Goal: Task Accomplishment & Management: Use online tool/utility

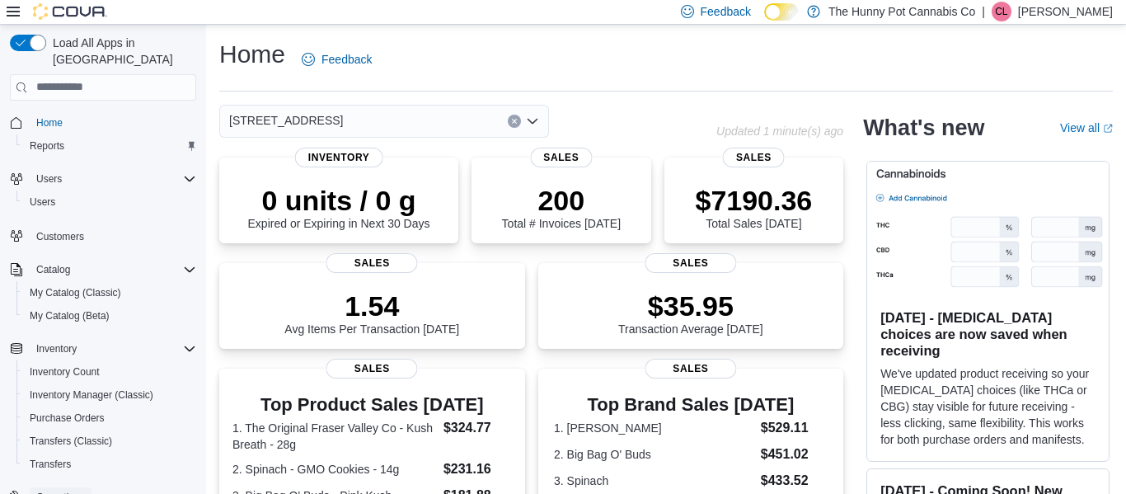
click at [63, 490] on span "Operations" at bounding box center [60, 496] width 49 height 13
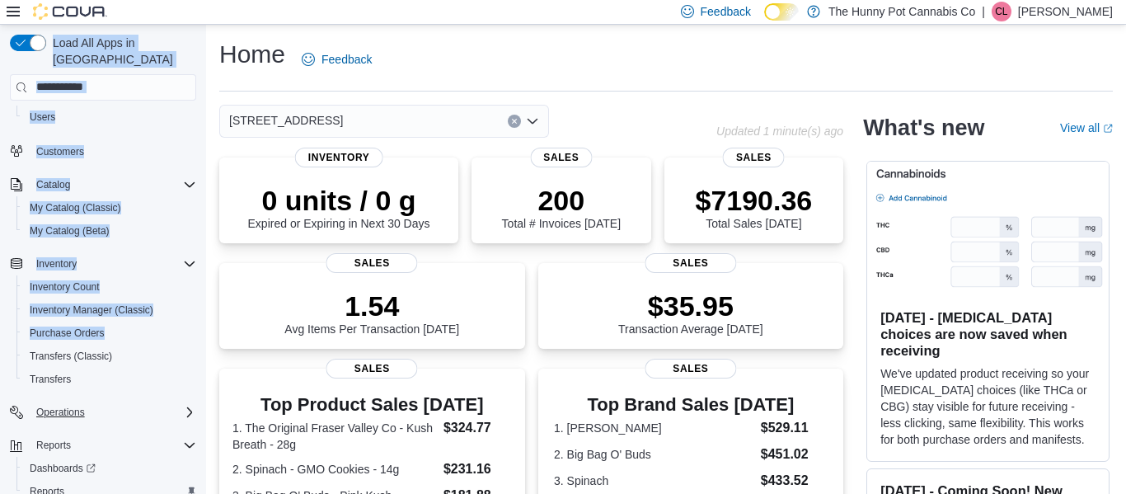
scroll to position [121, 0]
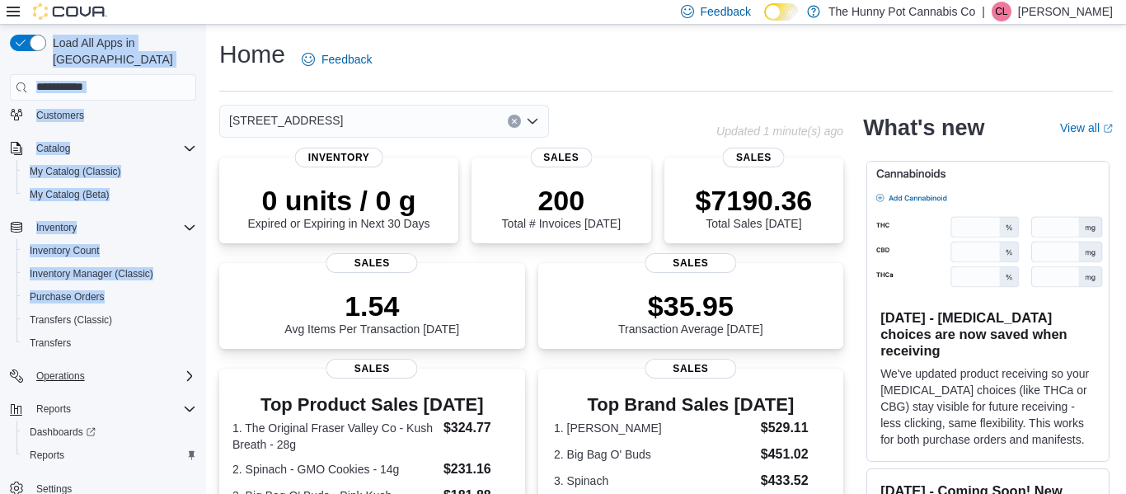
drag, startPoint x: 0, startPoint y: 423, endPoint x: 105, endPoint y: 528, distance: 149.2
click at [105, 493] on html "Feedback Dark Mode The Hunny Pot Cannabis Co | CL Carla Larose Load All Apps in…" at bounding box center [563, 247] width 1126 height 494
click at [128, 366] on div "Operations" at bounding box center [113, 376] width 166 height 20
click at [109, 392] on span "Cash Management" at bounding box center [71, 398] width 83 height 13
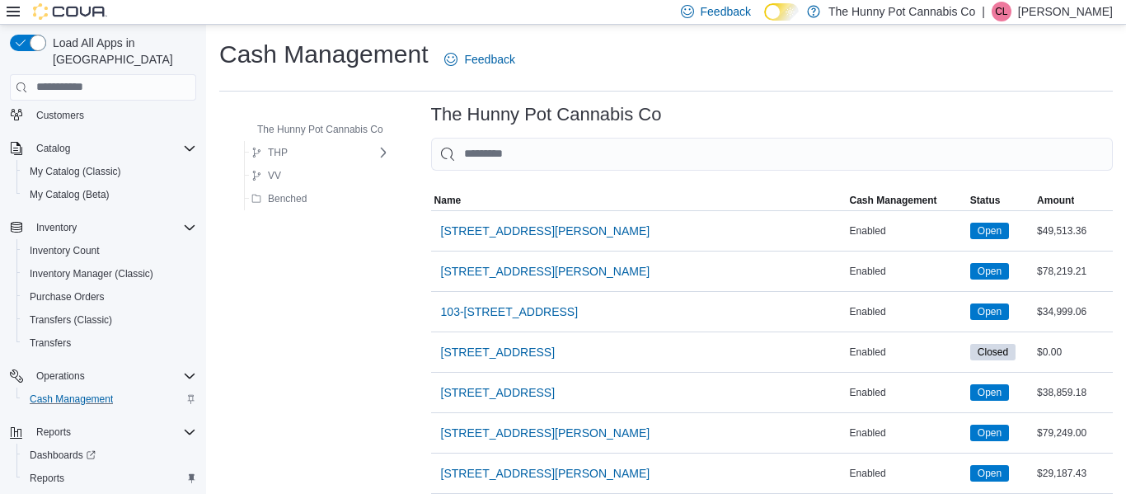
scroll to position [1316, 0]
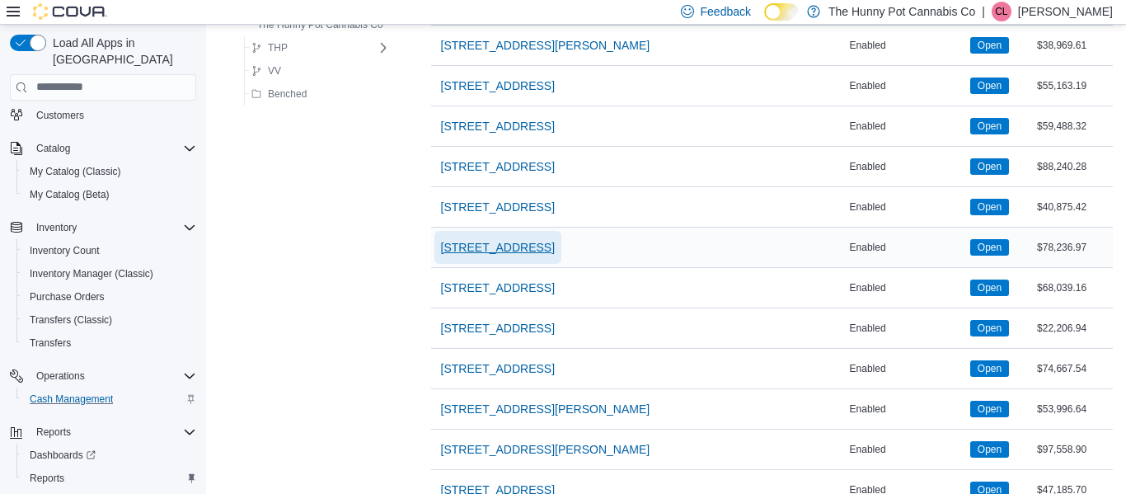
click at [516, 246] on span "[STREET_ADDRESS]" at bounding box center [498, 247] width 114 height 16
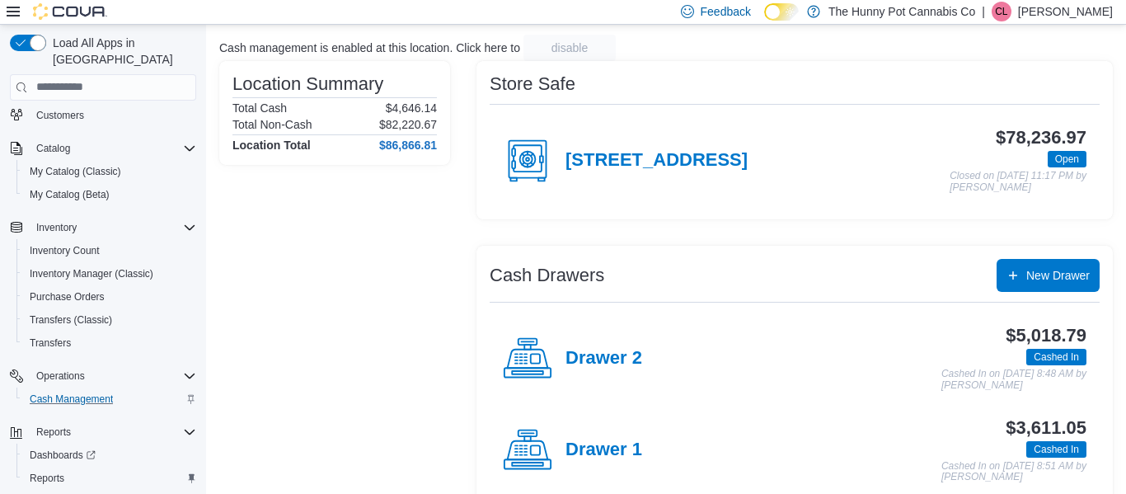
scroll to position [129, 0]
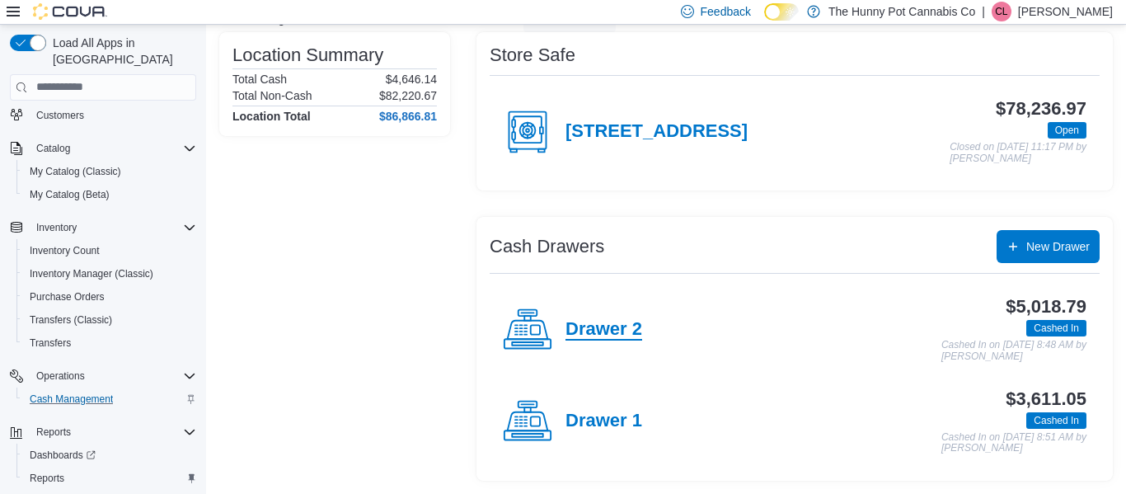
click at [621, 324] on h4 "Drawer 2" at bounding box center [603, 329] width 77 height 21
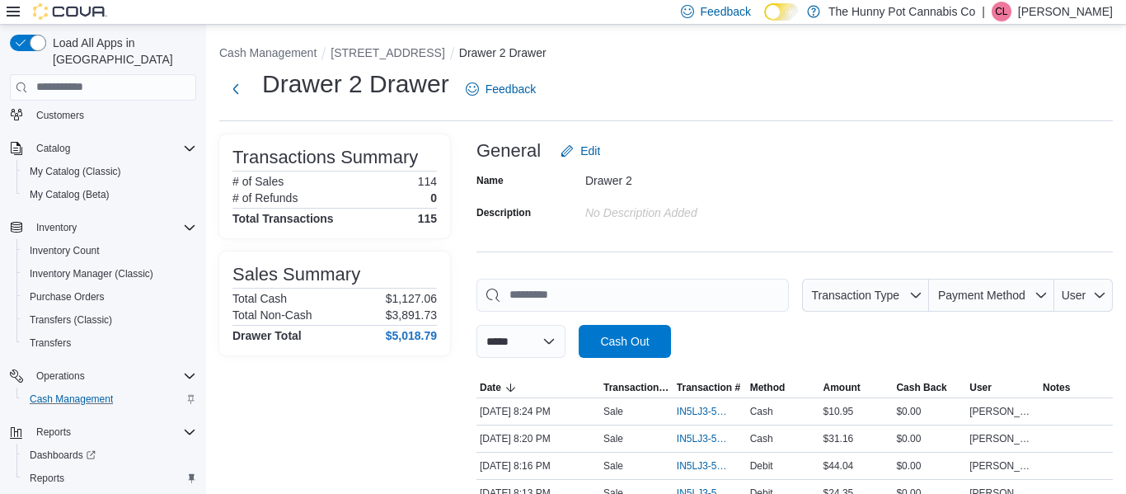
scroll to position [2285, 0]
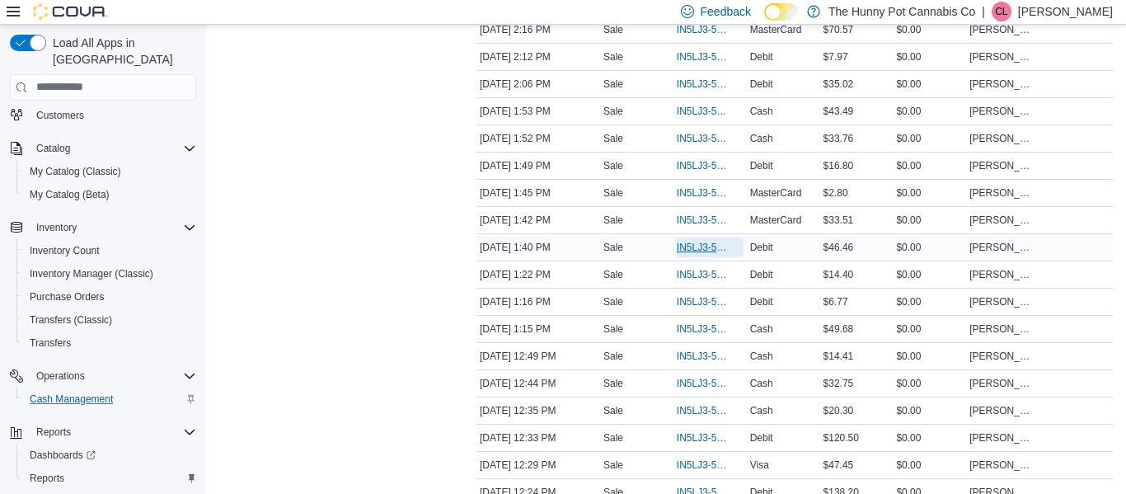
click at [700, 250] on span "IN5LJ3-5960547" at bounding box center [702, 247] width 50 height 13
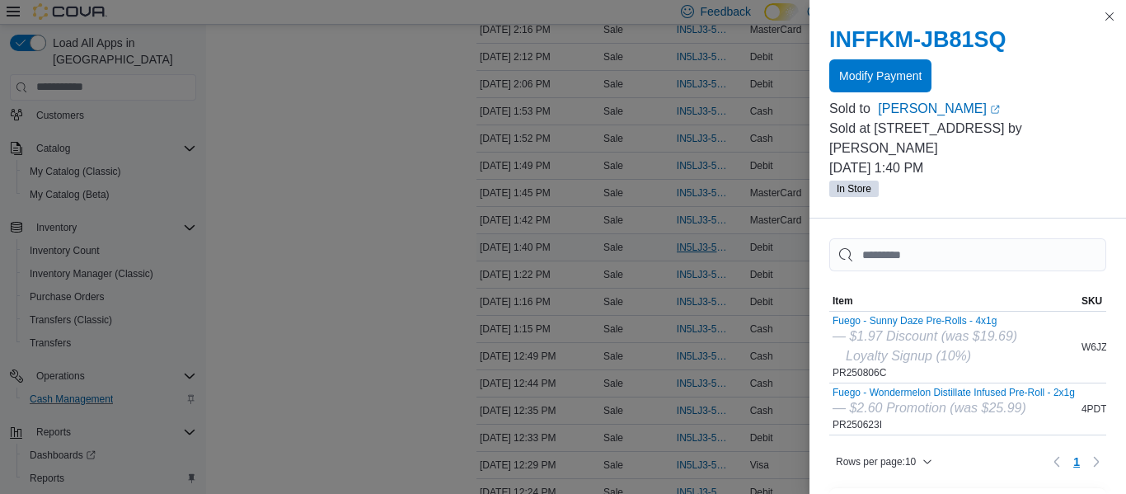
scroll to position [2256, 0]
click at [906, 77] on span "Modify Payment" at bounding box center [880, 75] width 82 height 16
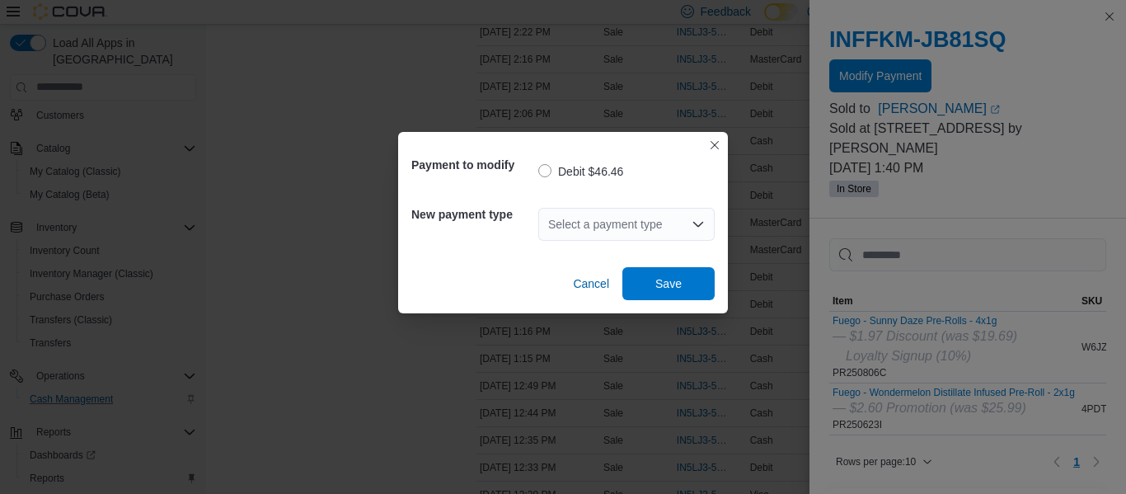
click at [596, 235] on div "Select a payment type" at bounding box center [626, 224] width 176 height 33
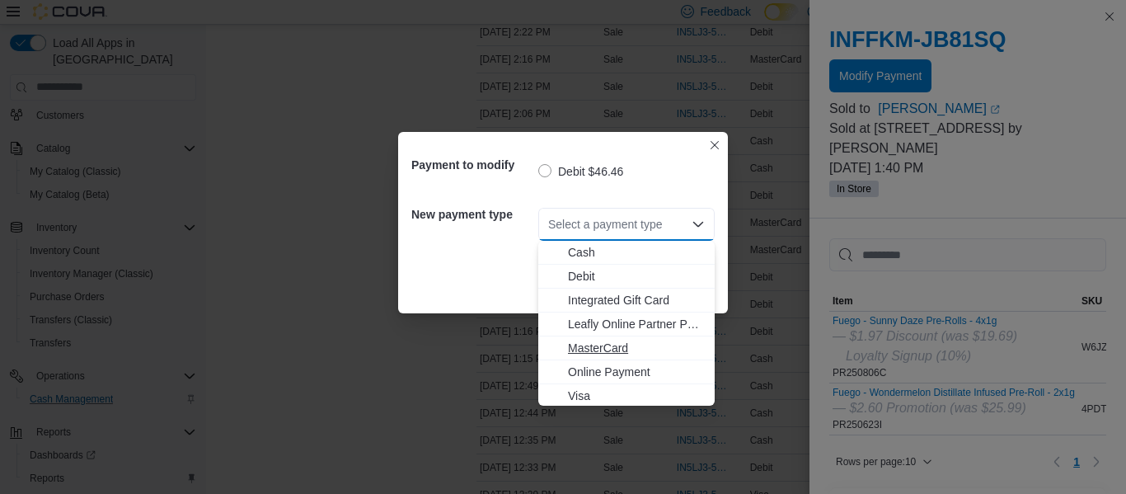
click at [579, 354] on span "MasterCard" at bounding box center [636, 348] width 137 height 16
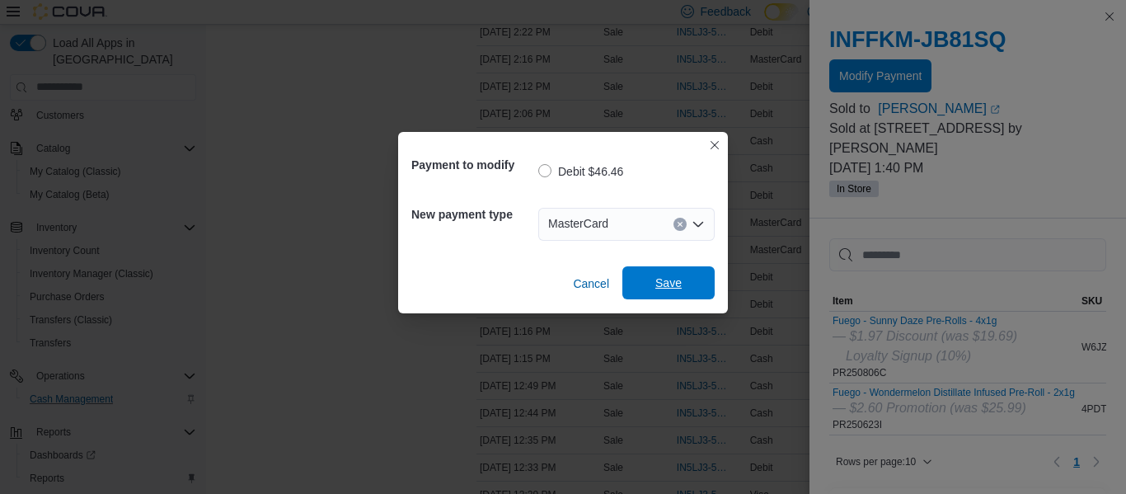
click at [661, 275] on span "Save" at bounding box center [668, 282] width 26 height 16
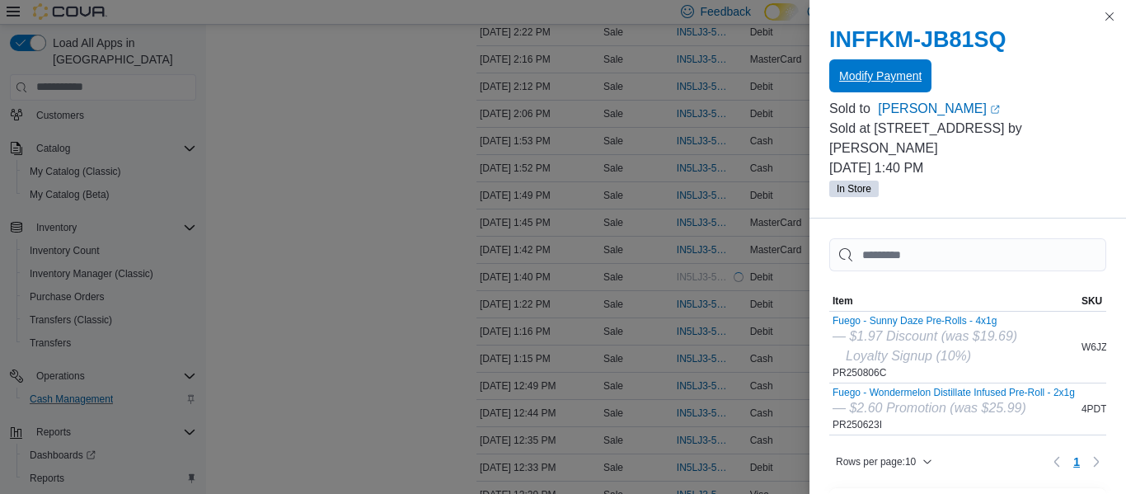
scroll to position [0, 0]
click at [1108, 16] on button "Close this dialog" at bounding box center [1109, 16] width 20 height 20
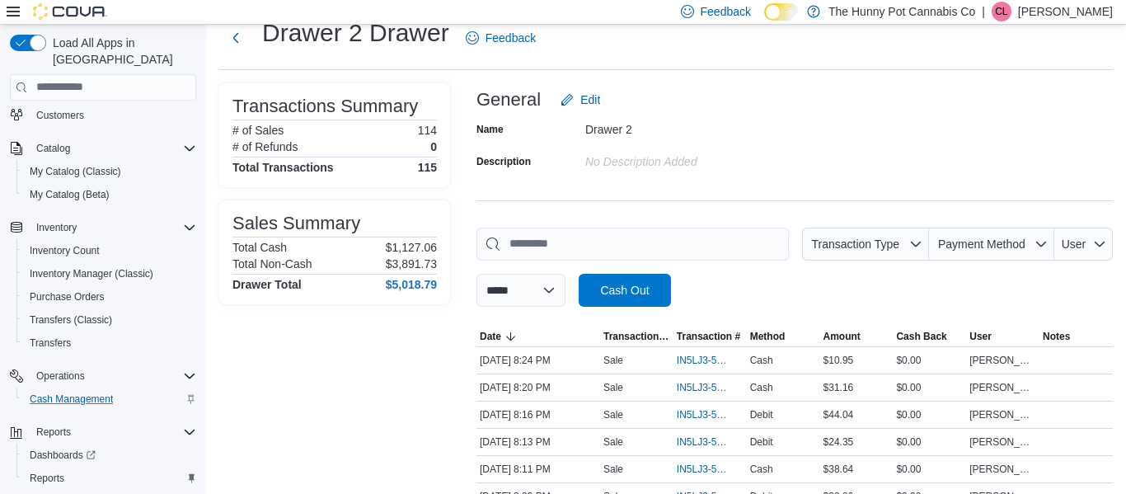
scroll to position [2095, 0]
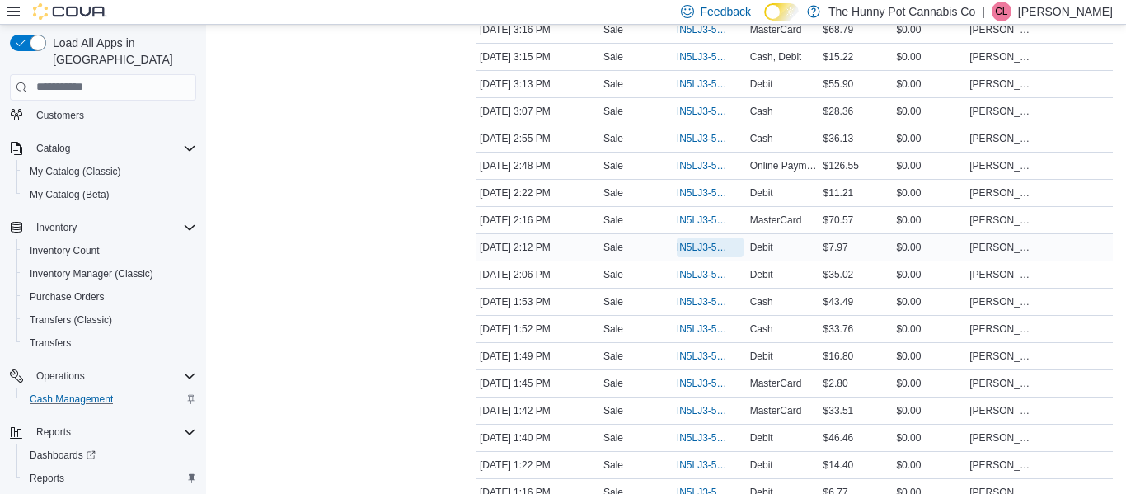
click at [709, 242] on span "IN5LJ3-5960800" at bounding box center [702, 247] width 50 height 13
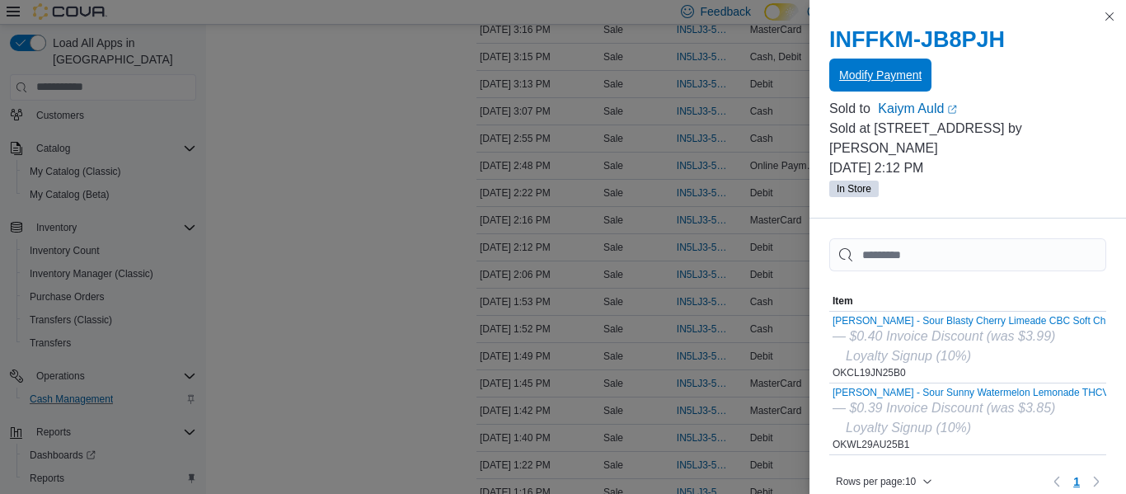
click at [871, 63] on span "Modify Payment" at bounding box center [880, 75] width 82 height 33
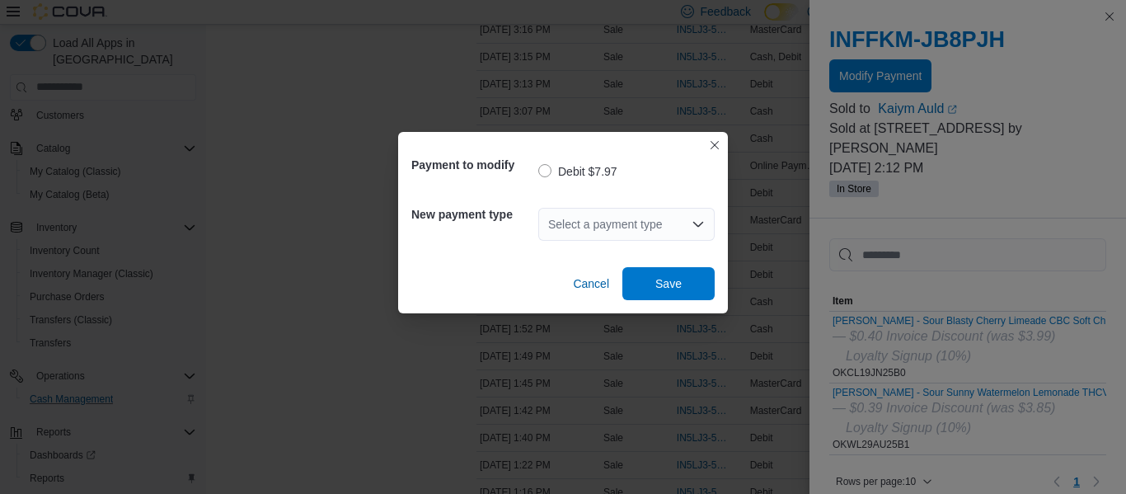
click at [607, 225] on div "Select a payment type" at bounding box center [626, 224] width 176 height 33
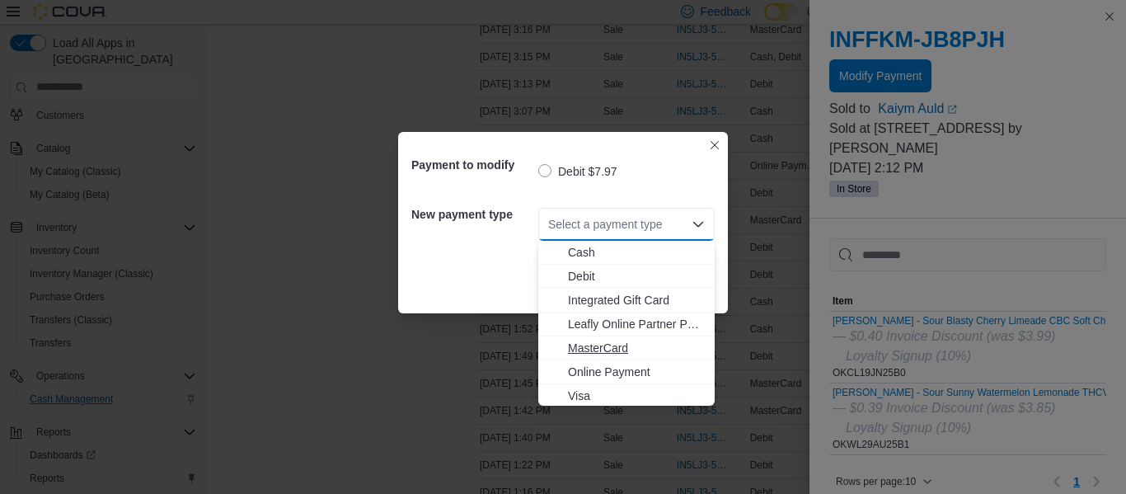
click at [607, 348] on span "MasterCard" at bounding box center [636, 348] width 137 height 16
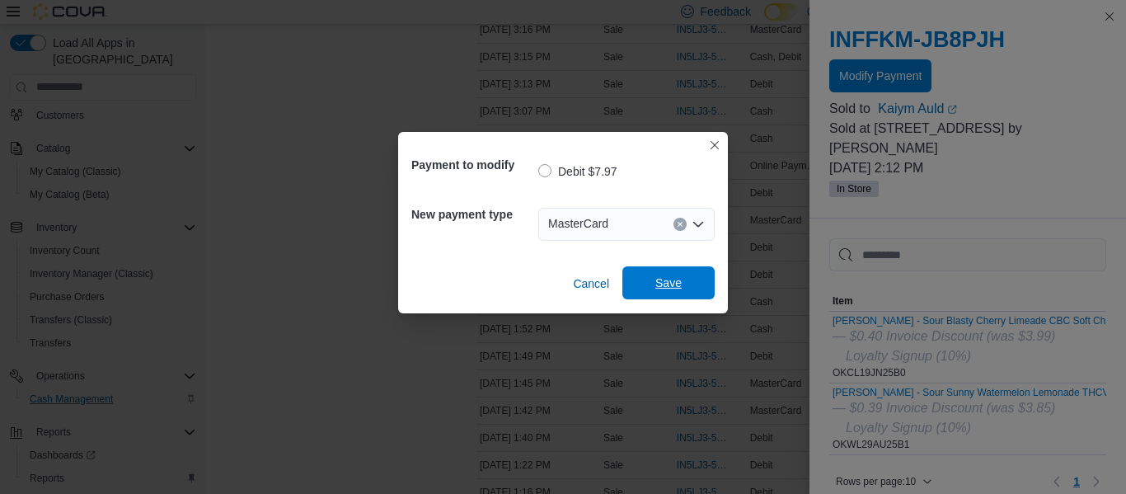
click at [670, 288] on span "Save" at bounding box center [668, 282] width 26 height 16
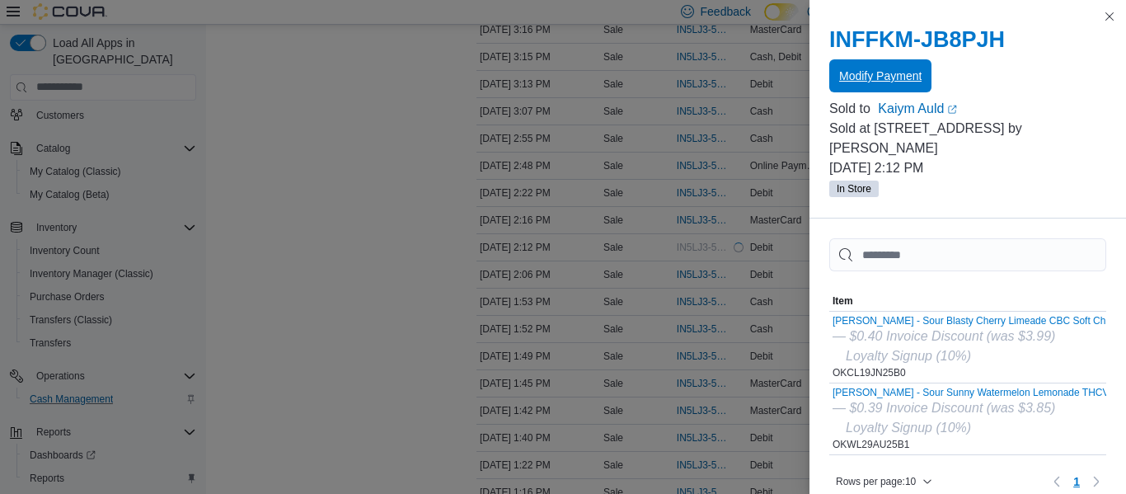
scroll to position [0, 0]
click at [1104, 19] on button "Close this dialog" at bounding box center [1109, 17] width 20 height 20
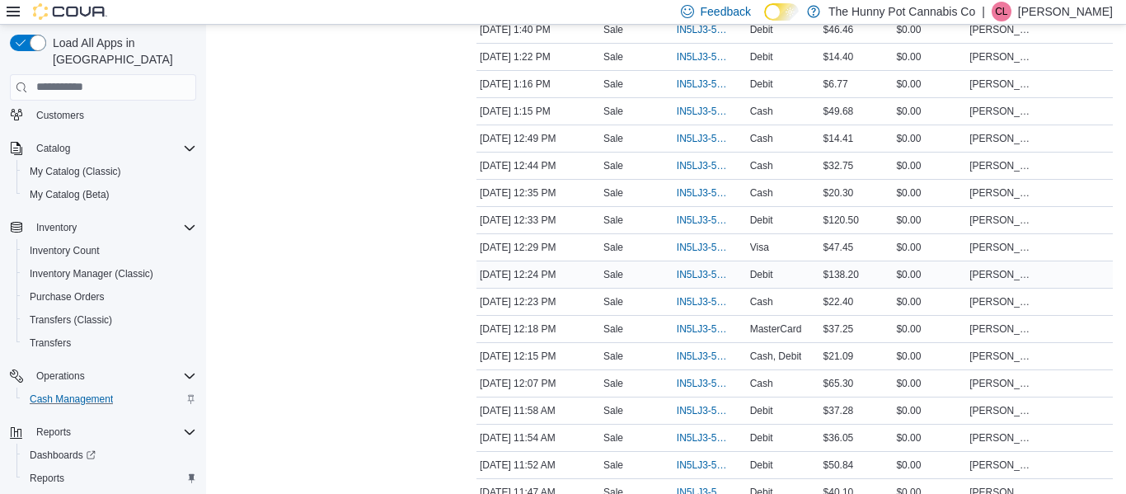
scroll to position [246, 0]
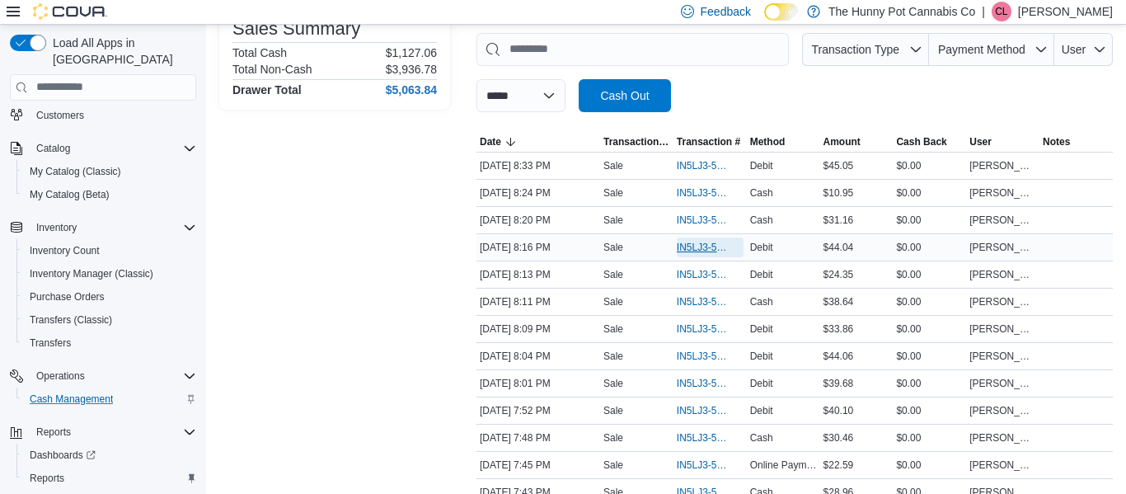
click at [677, 249] on span "IN5LJ3-5964758" at bounding box center [702, 247] width 50 height 13
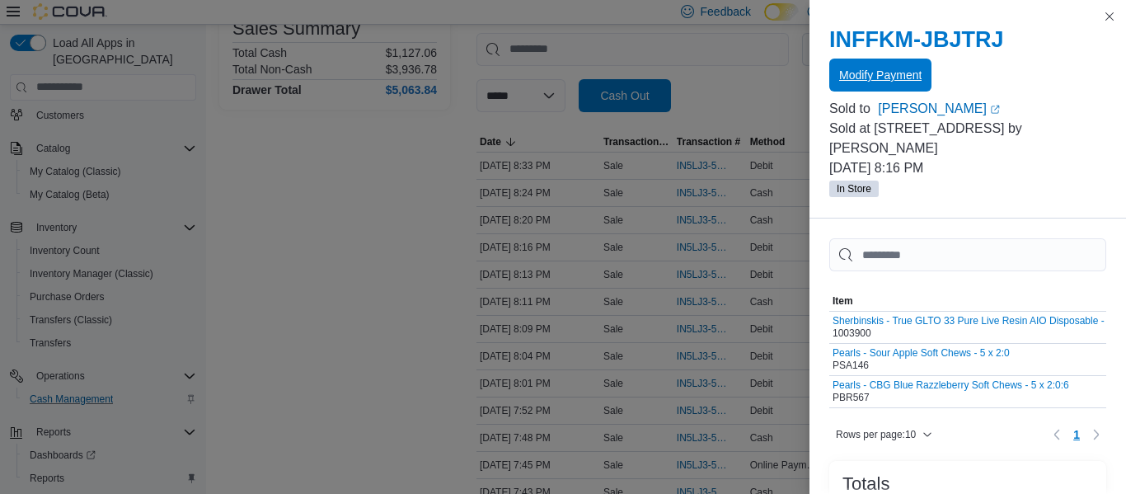
click at [878, 63] on span "Modify Payment" at bounding box center [880, 75] width 82 height 33
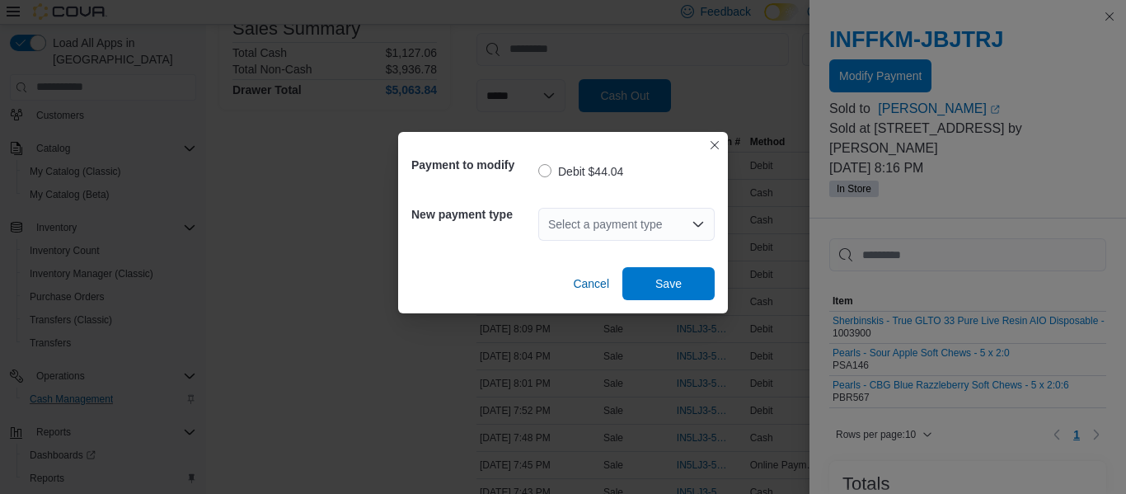
click at [656, 216] on div "Select a payment type" at bounding box center [626, 224] width 176 height 33
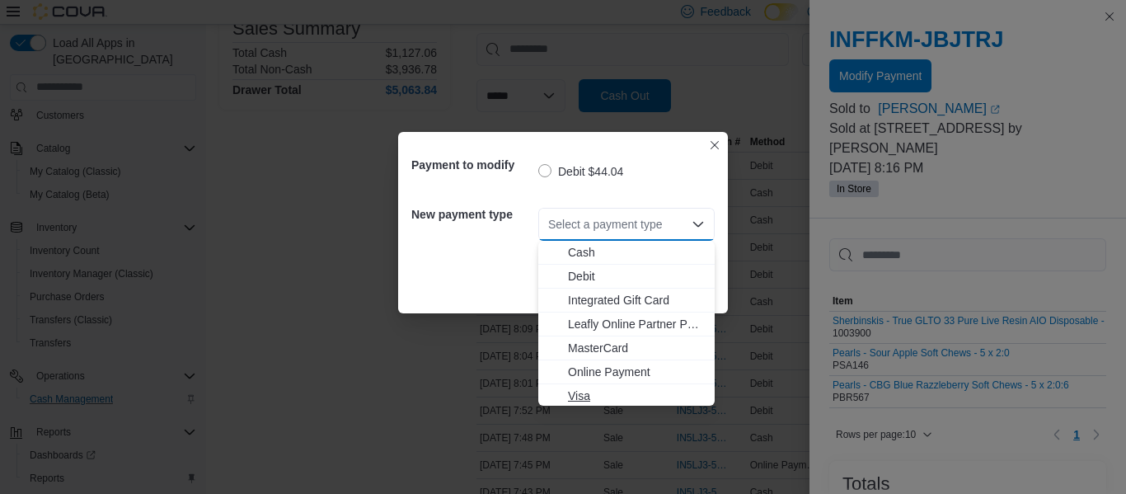
click at [590, 397] on span "Visa" at bounding box center [636, 395] width 137 height 16
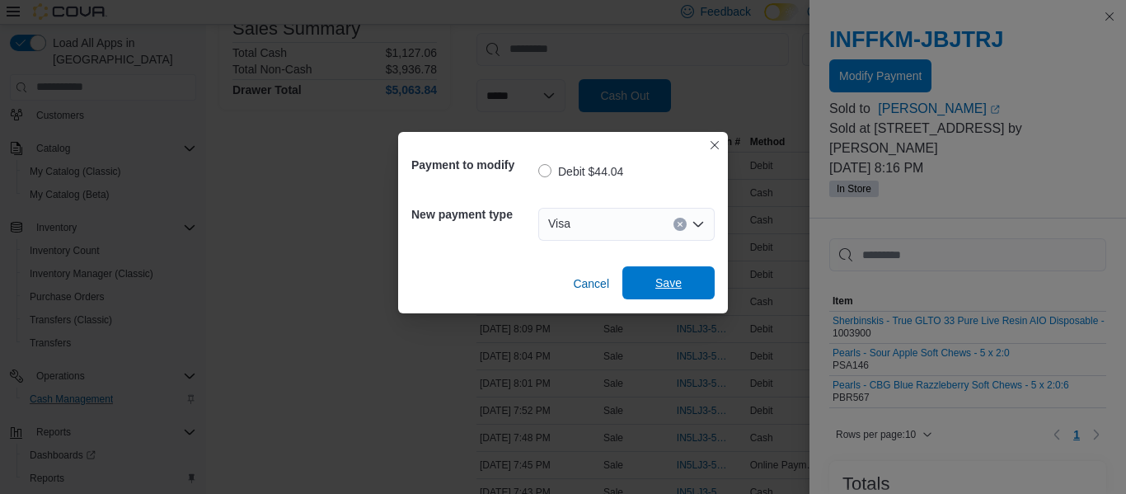
click at [693, 280] on span "Save" at bounding box center [668, 282] width 73 height 33
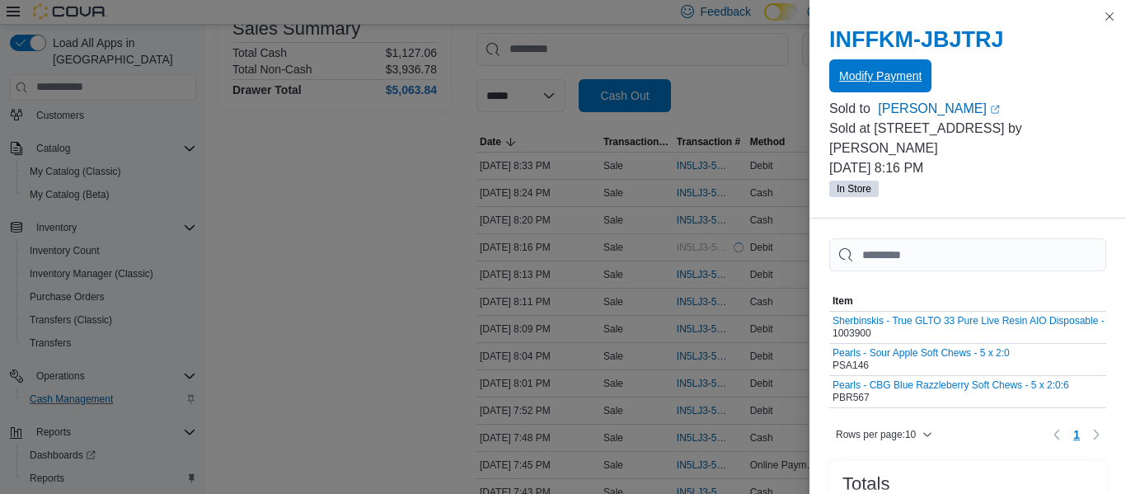
scroll to position [0, 0]
click at [1115, 17] on button "Close this dialog" at bounding box center [1109, 16] width 20 height 20
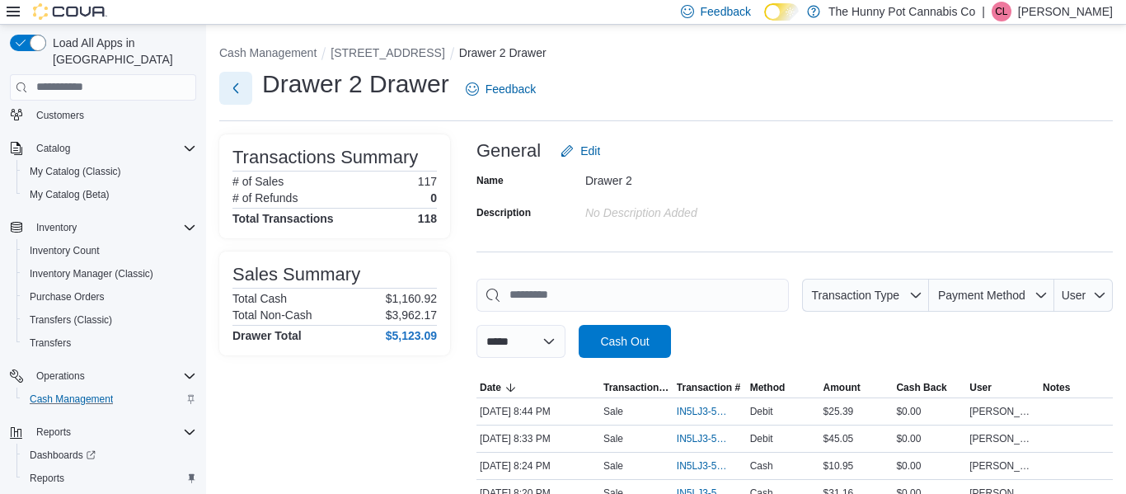
click at [233, 90] on button "Next" at bounding box center [235, 88] width 33 height 33
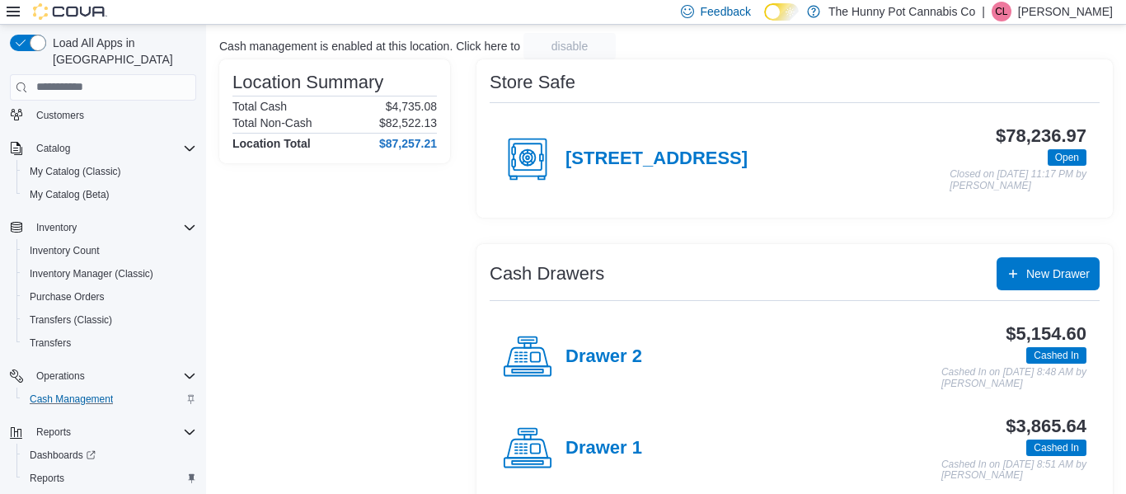
scroll to position [129, 0]
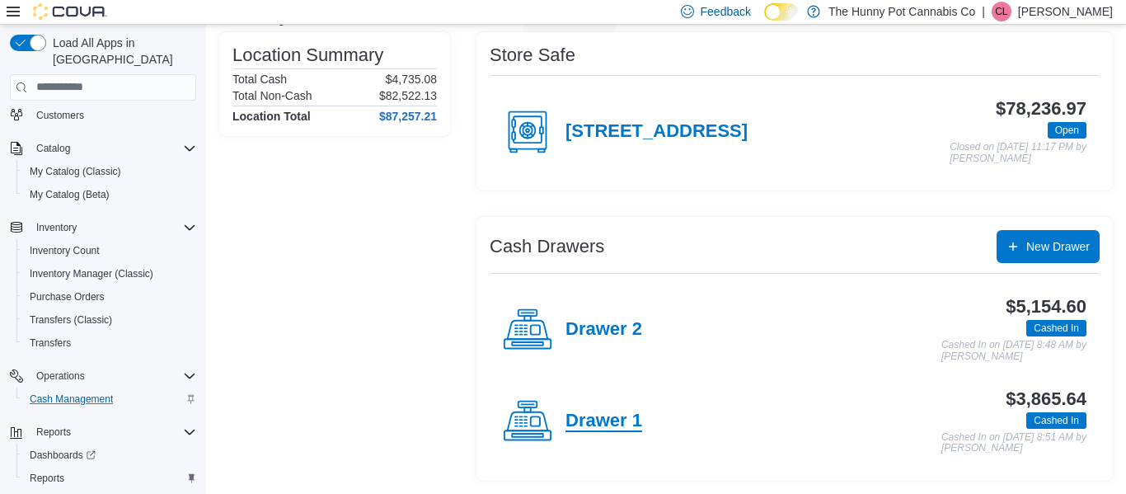
click at [621, 427] on h4 "Drawer 1" at bounding box center [603, 420] width 77 height 21
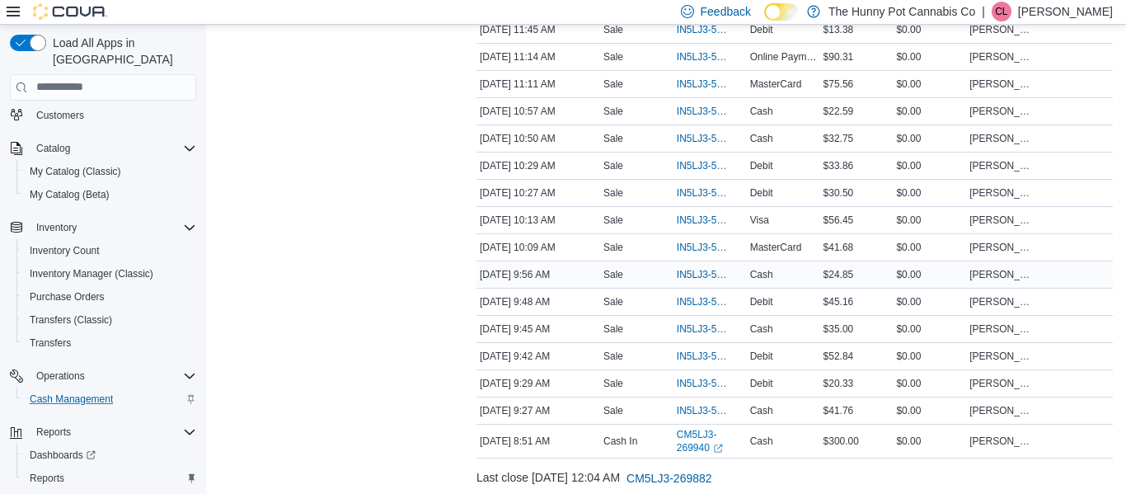
scroll to position [871, 0]
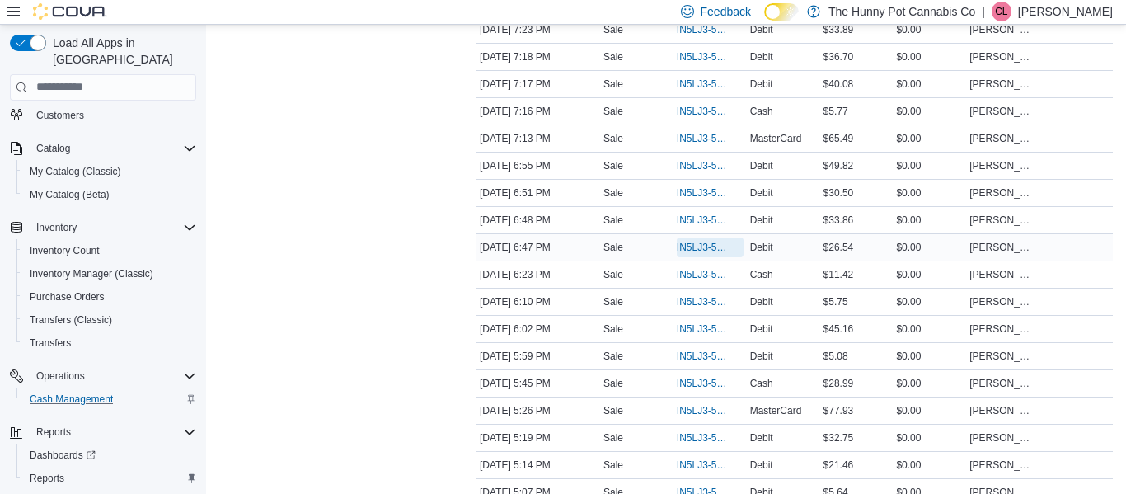
click at [696, 239] on span "IN5LJ3-5963659" at bounding box center [710, 247] width 67 height 20
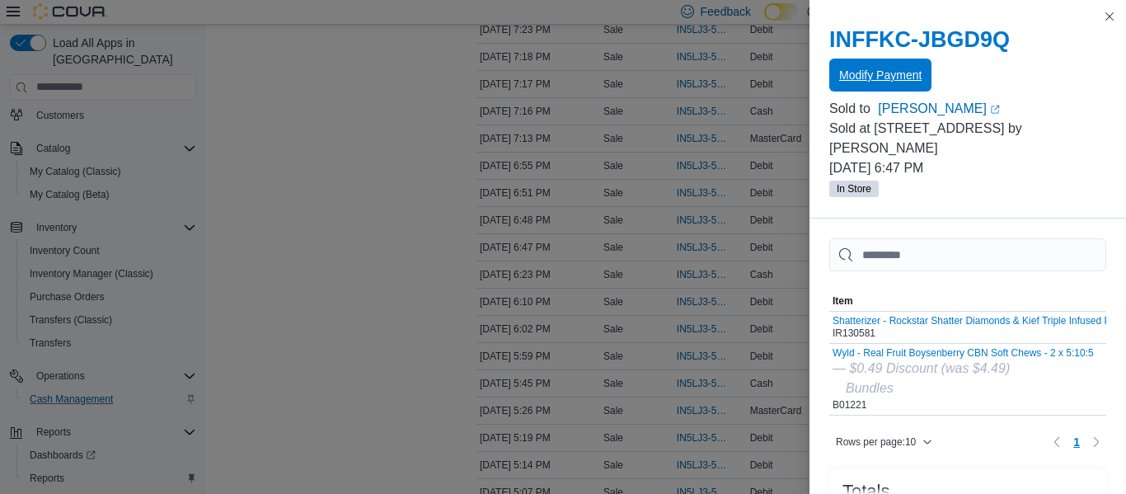
click at [878, 77] on span "Modify Payment" at bounding box center [880, 75] width 82 height 16
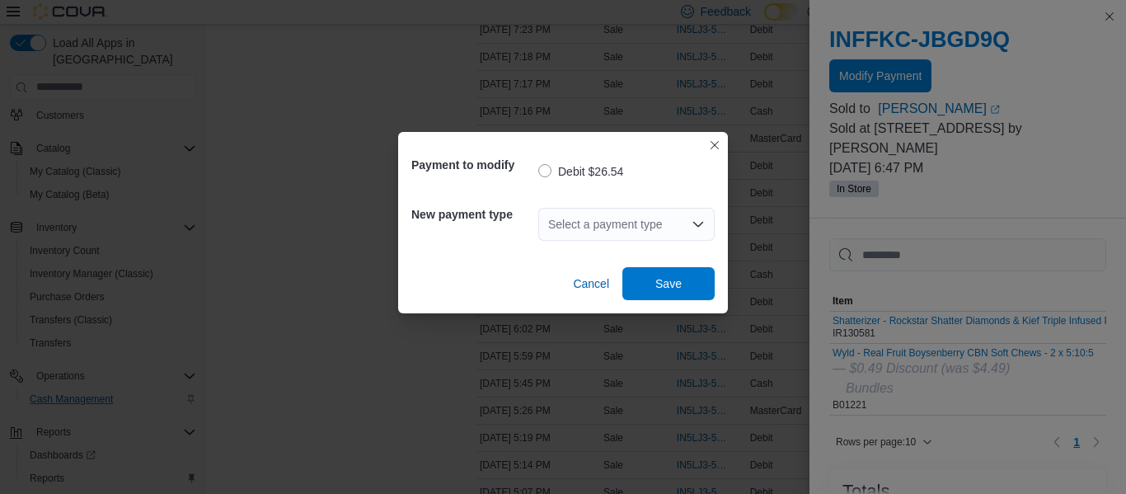
click at [575, 224] on div "Select a payment type" at bounding box center [626, 224] width 176 height 33
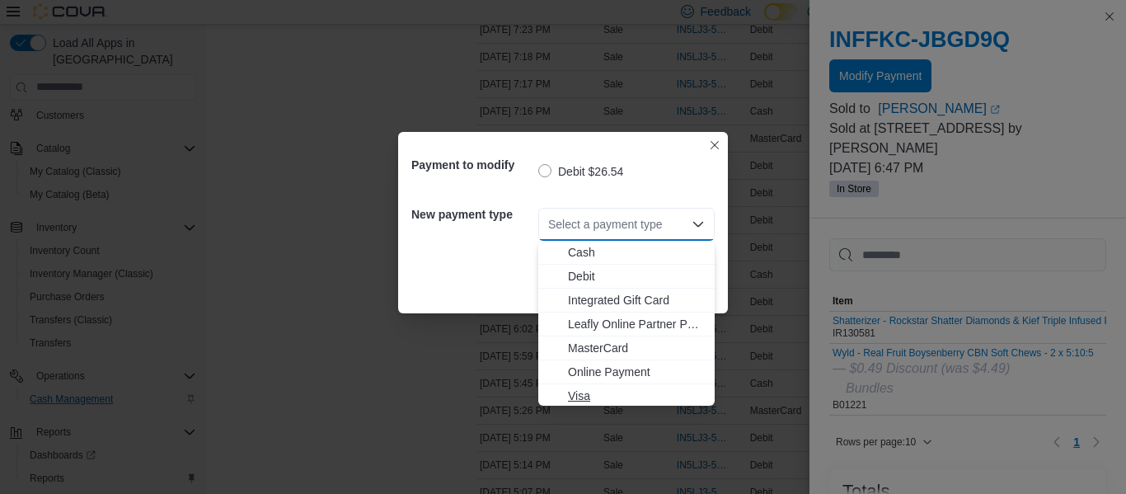
click at [588, 392] on span "Visa" at bounding box center [636, 395] width 137 height 16
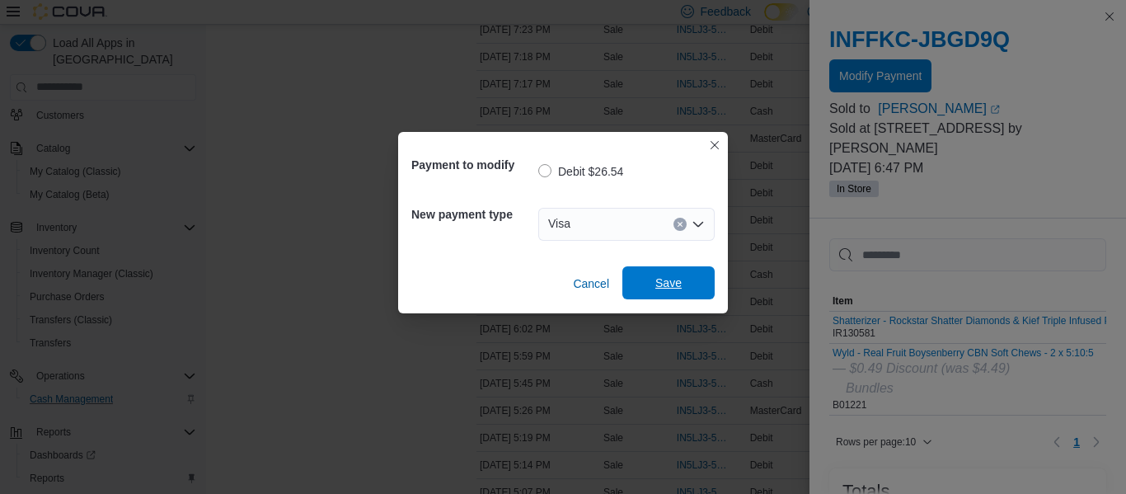
click at [672, 286] on span "Save" at bounding box center [668, 282] width 26 height 16
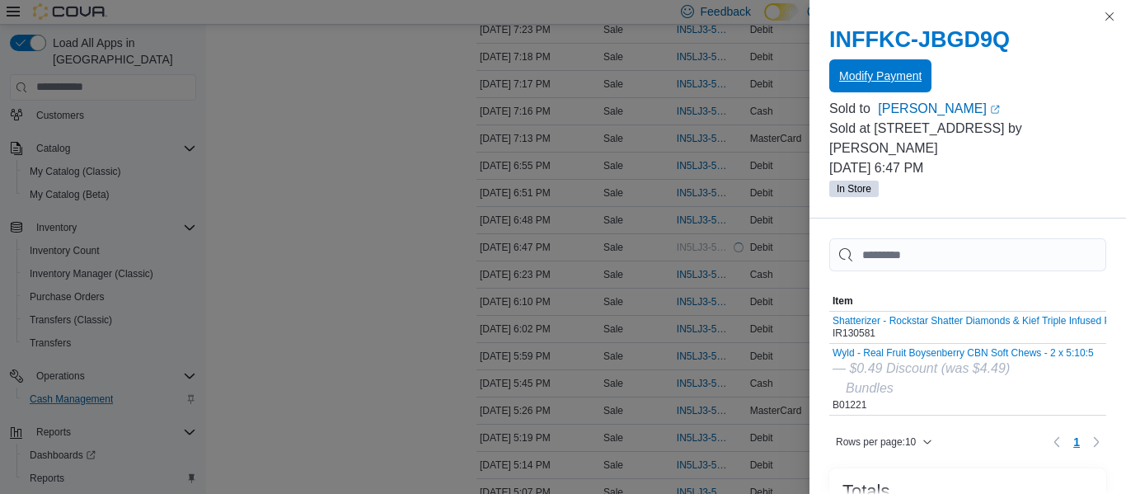
scroll to position [0, 0]
click at [1115, 17] on button "Close this dialog" at bounding box center [1109, 16] width 20 height 20
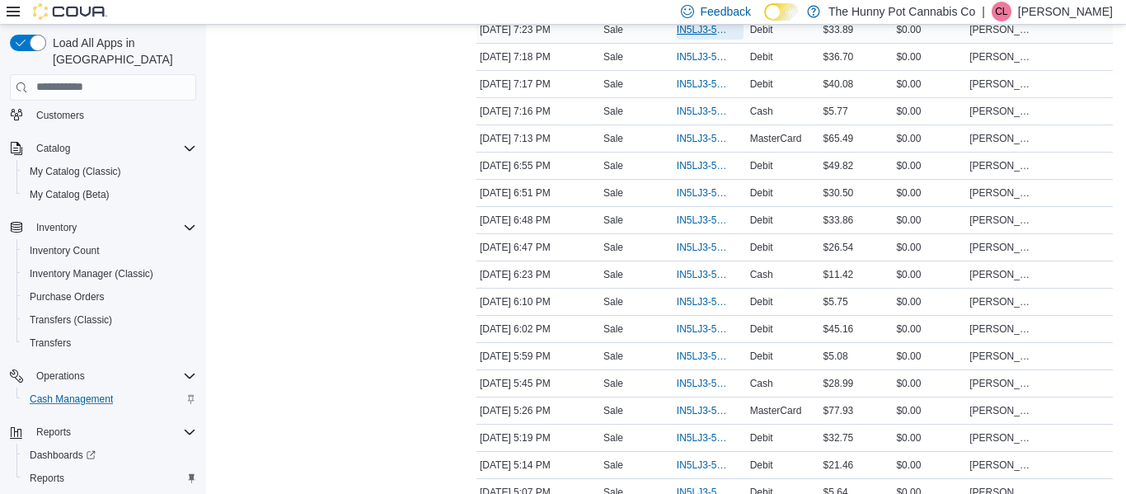
click at [693, 33] on span "IN5LJ3-5964121" at bounding box center [702, 29] width 50 height 13
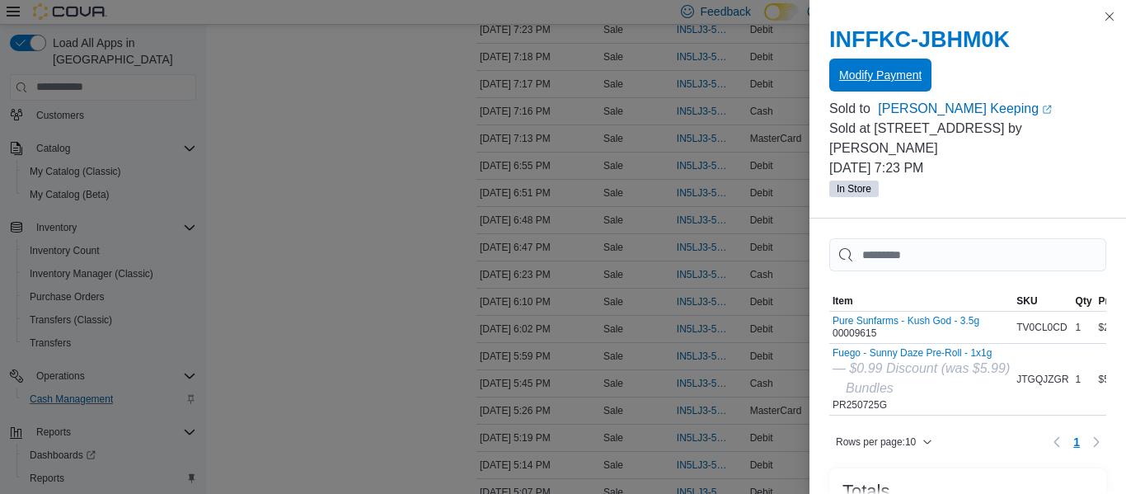
click at [886, 73] on span "Modify Payment" at bounding box center [880, 75] width 82 height 16
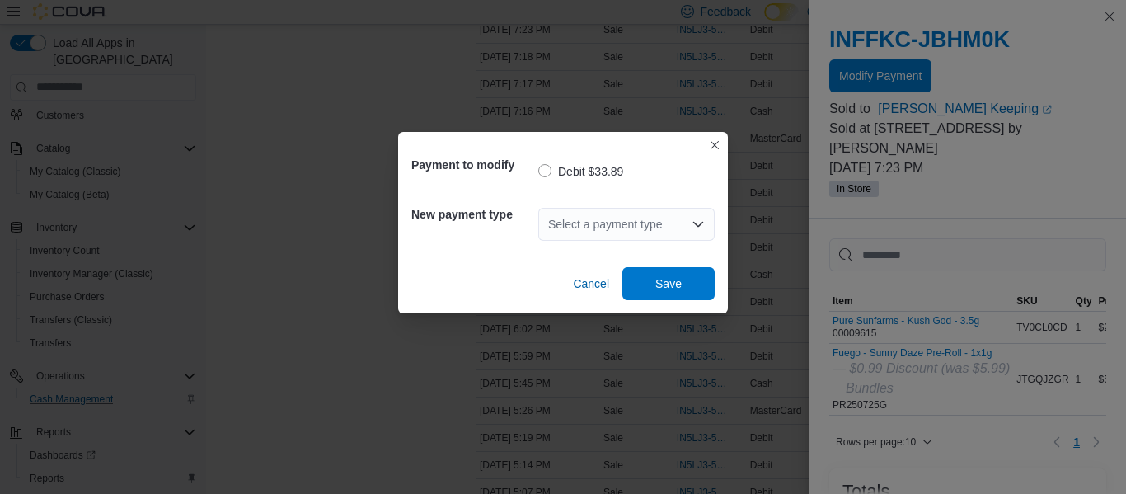
click at [606, 230] on div "Select a payment type" at bounding box center [626, 224] width 176 height 33
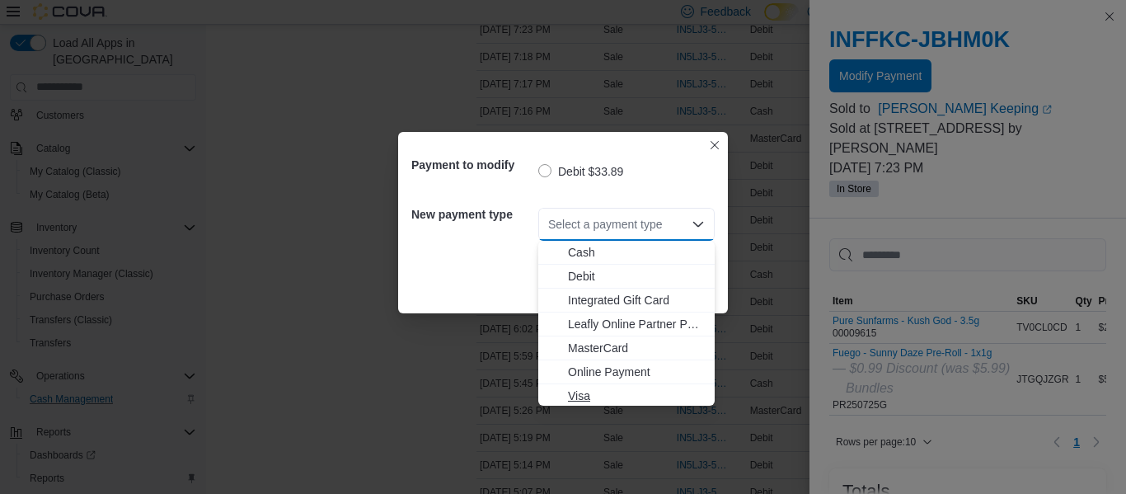
click at [583, 399] on span "Visa" at bounding box center [636, 395] width 137 height 16
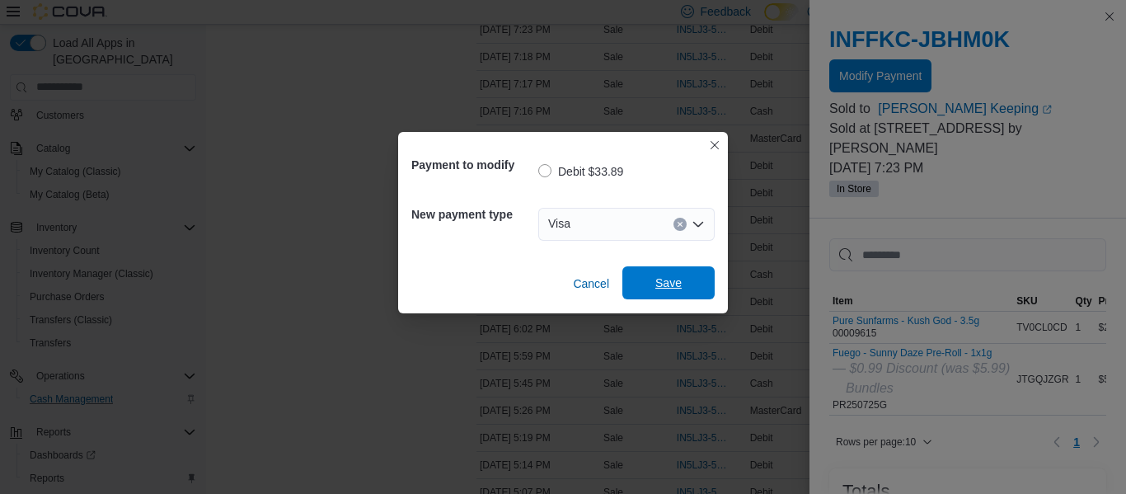
click at [685, 286] on span "Save" at bounding box center [668, 282] width 73 height 33
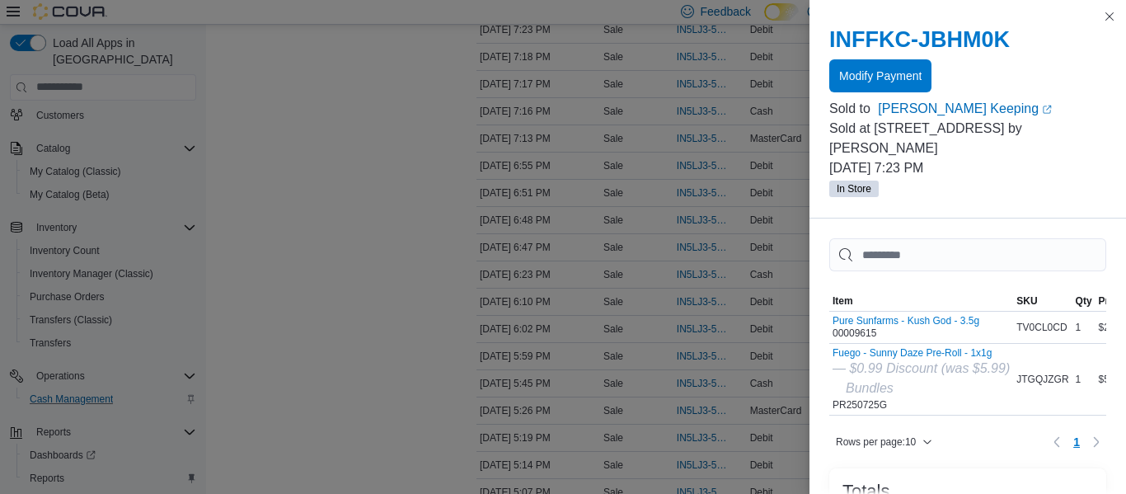
scroll to position [1605, 0]
click at [1108, 16] on button "Close this dialog" at bounding box center [1109, 16] width 20 height 20
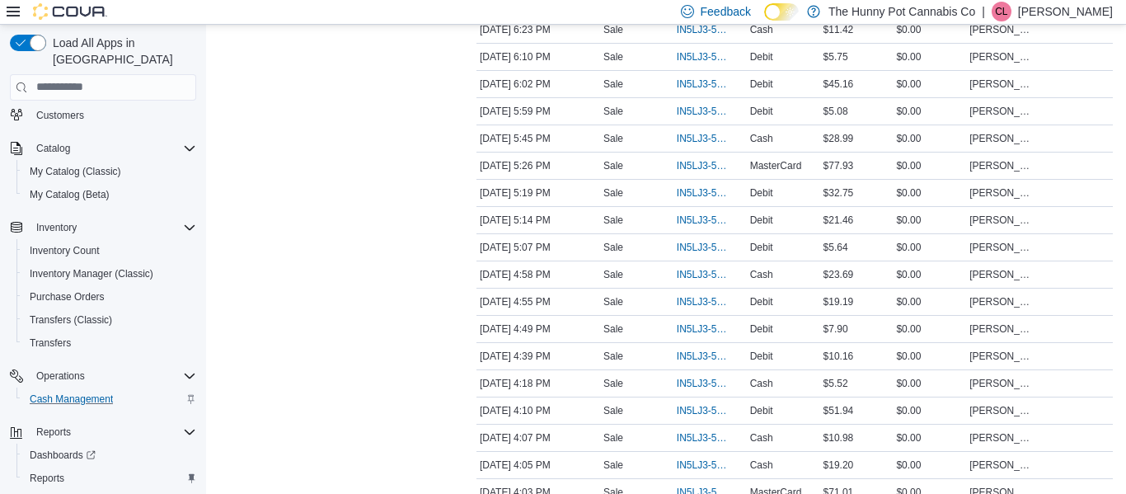
scroll to position [0, 0]
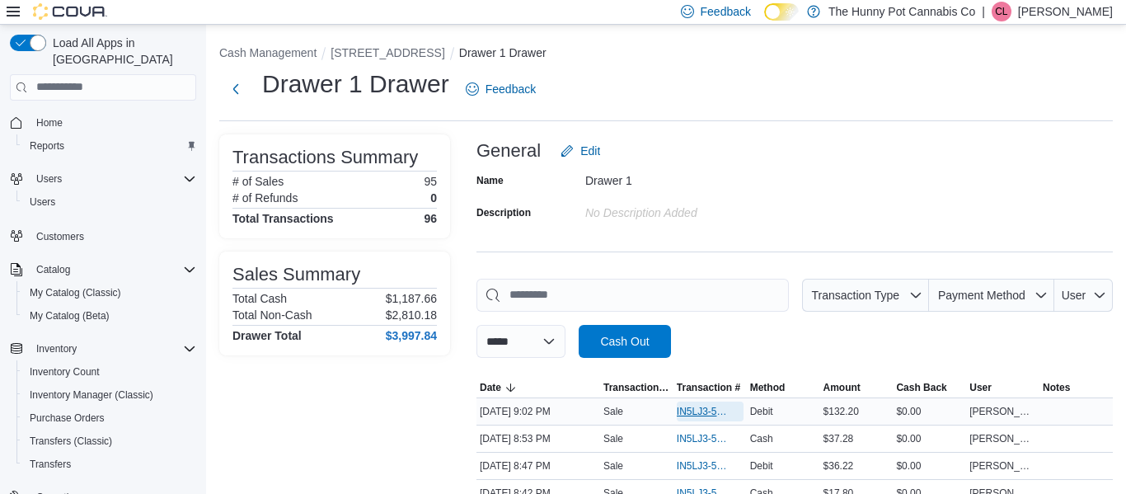
click at [691, 405] on span "IN5LJ3-5965317" at bounding box center [702, 411] width 50 height 13
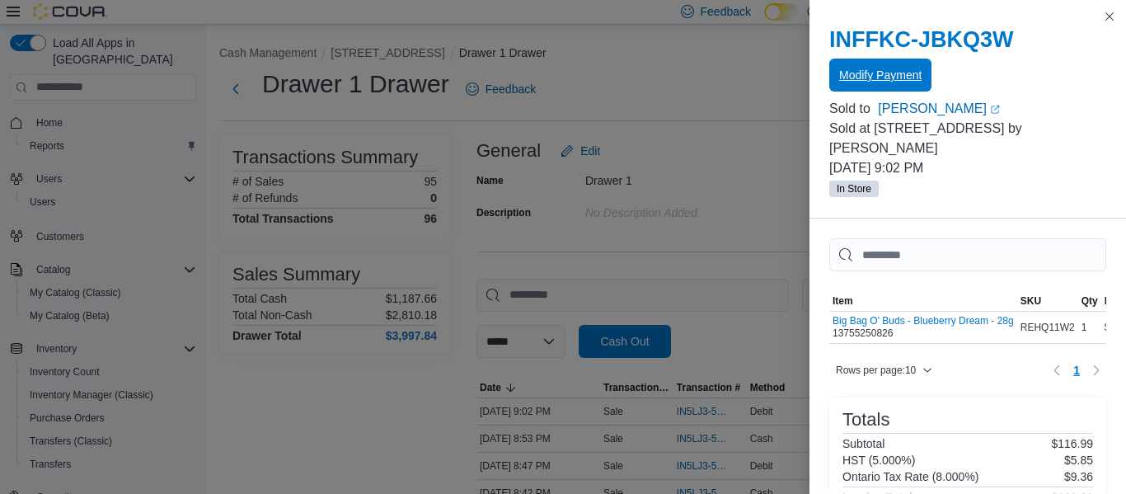
click at [902, 70] on span "Modify Payment" at bounding box center [880, 75] width 82 height 16
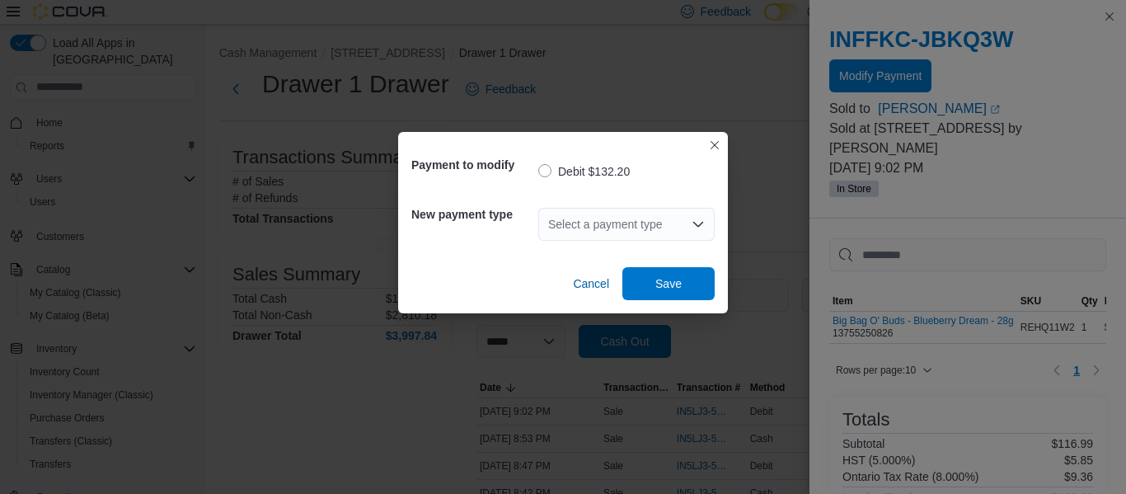
click at [595, 229] on div "Select a payment type" at bounding box center [626, 224] width 176 height 33
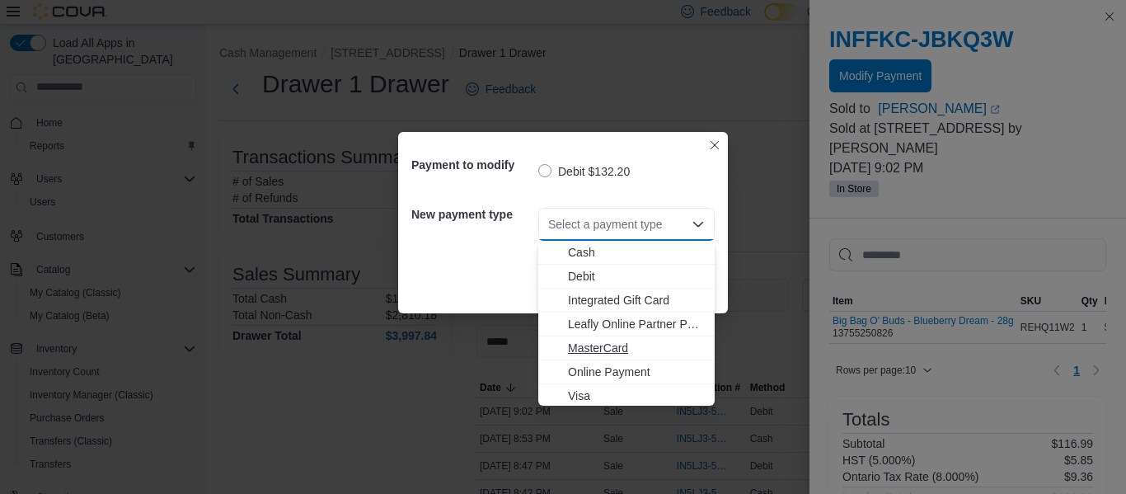
click at [598, 348] on span "MasterCard" at bounding box center [636, 348] width 137 height 16
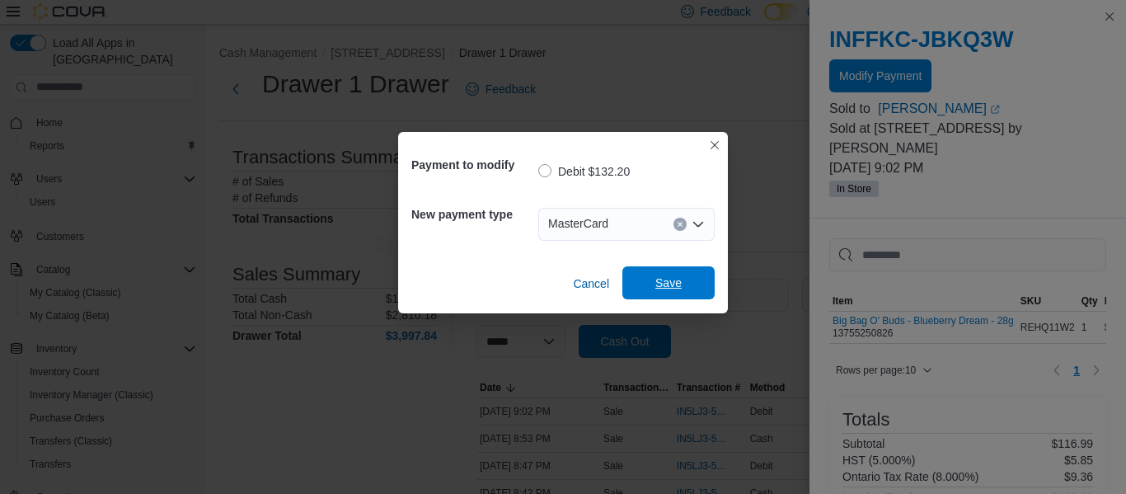
click at [664, 279] on span "Save" at bounding box center [668, 282] width 26 height 16
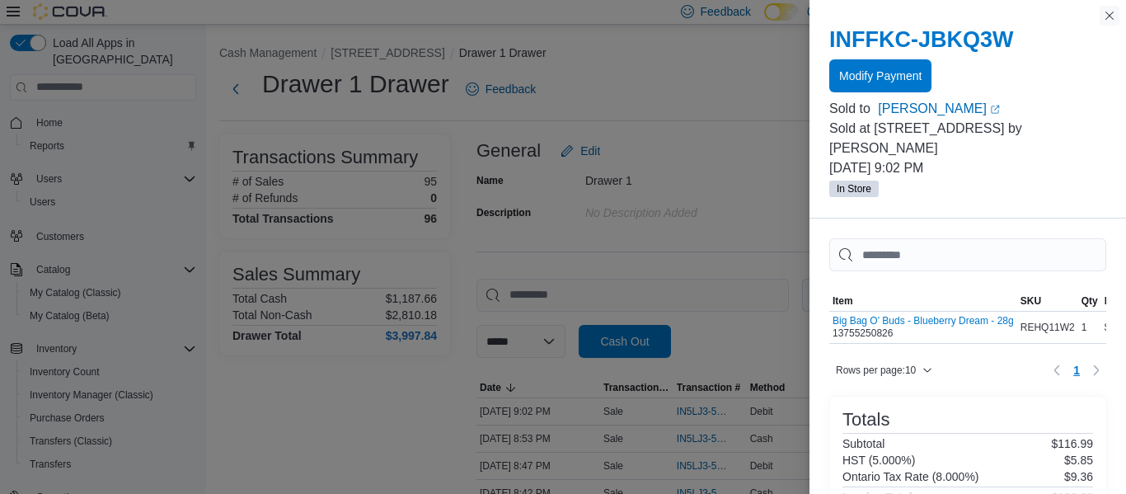
click at [1111, 18] on button "Close this dialog" at bounding box center [1109, 16] width 20 height 20
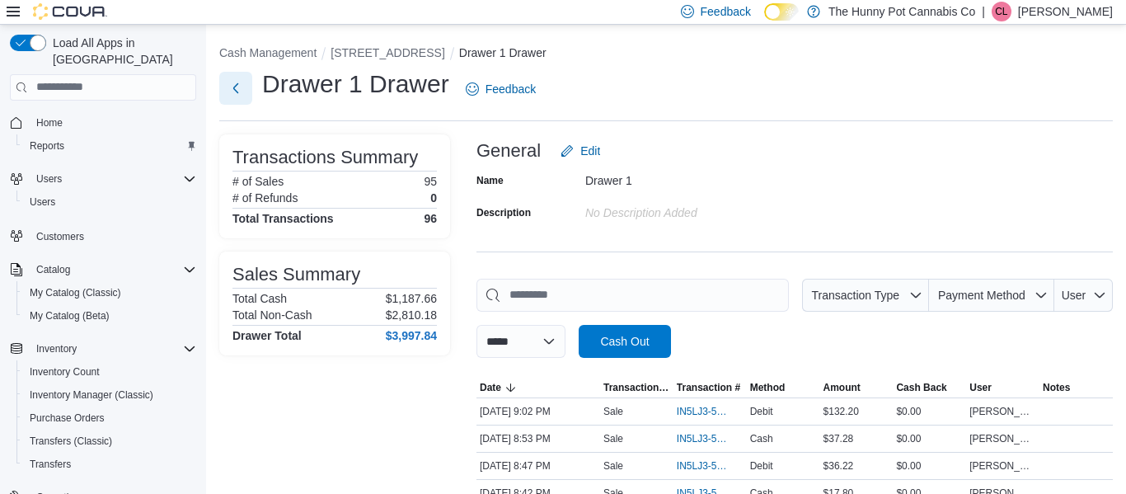
click at [235, 89] on button "Next" at bounding box center [235, 88] width 33 height 33
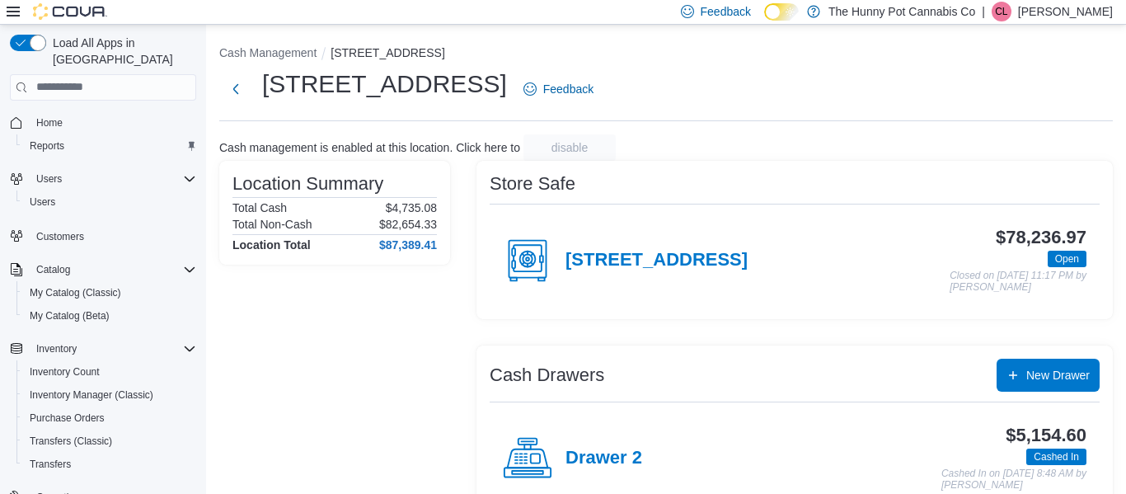
click at [619, 445] on div "Drawer 2" at bounding box center [572, 457] width 139 height 49
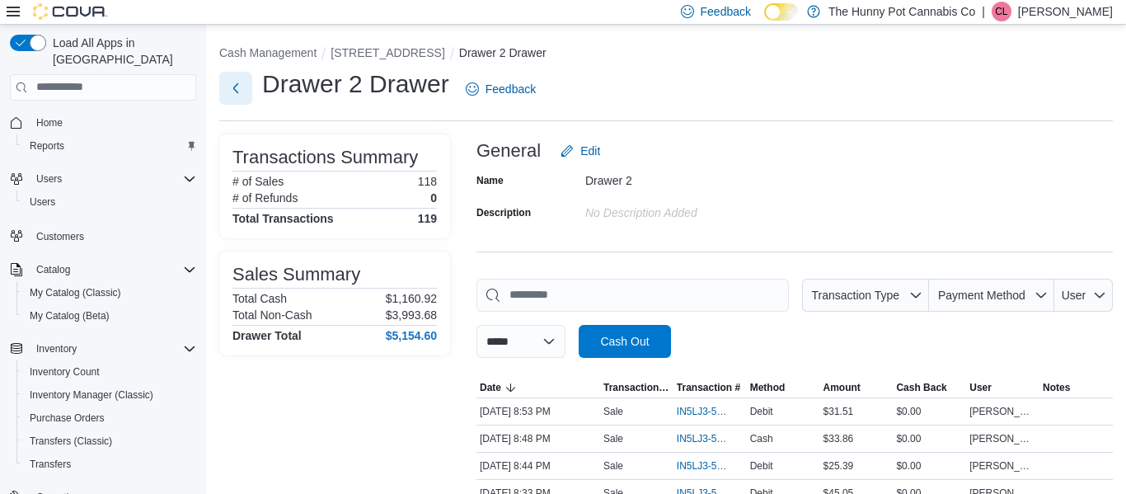
click at [225, 83] on button "Next" at bounding box center [235, 88] width 33 height 33
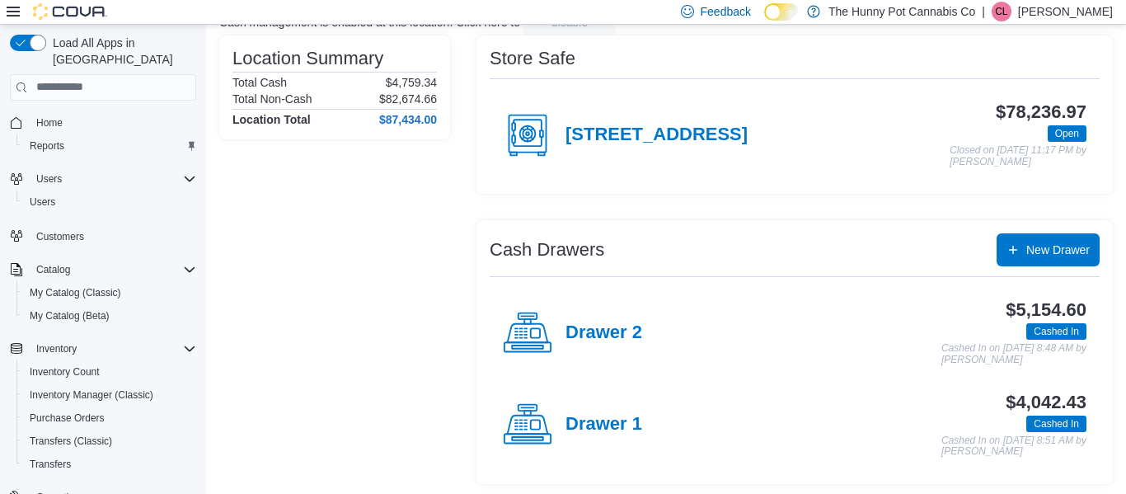
scroll to position [129, 0]
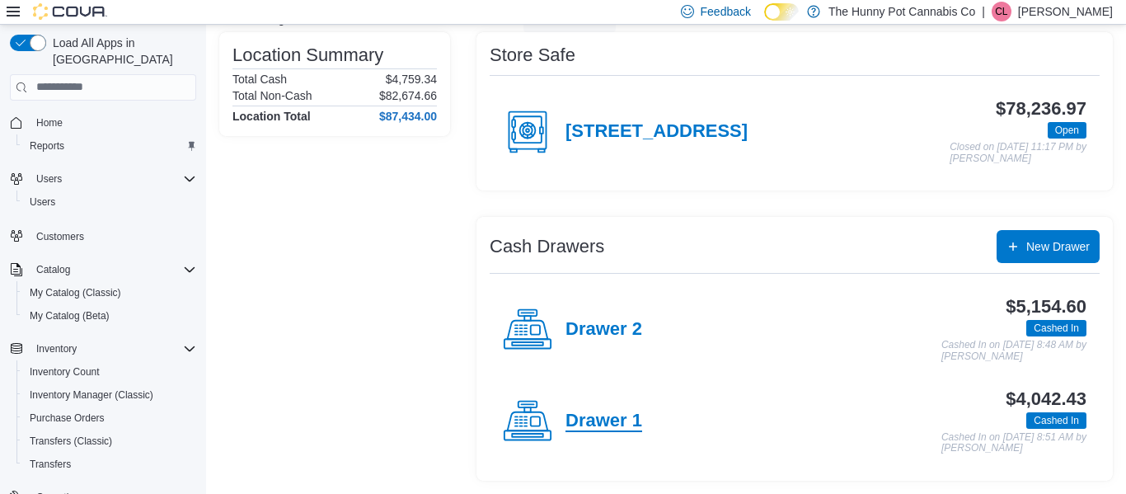
click at [618, 424] on h4 "Drawer 1" at bounding box center [603, 420] width 77 height 21
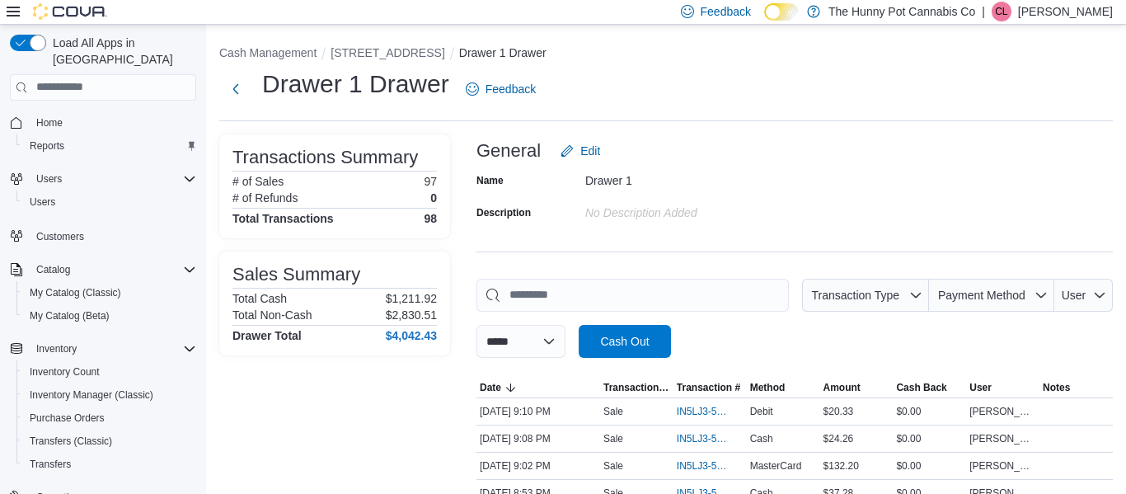
scroll to position [2662, 0]
click at [756, 158] on div "General Edit" at bounding box center [794, 150] width 636 height 33
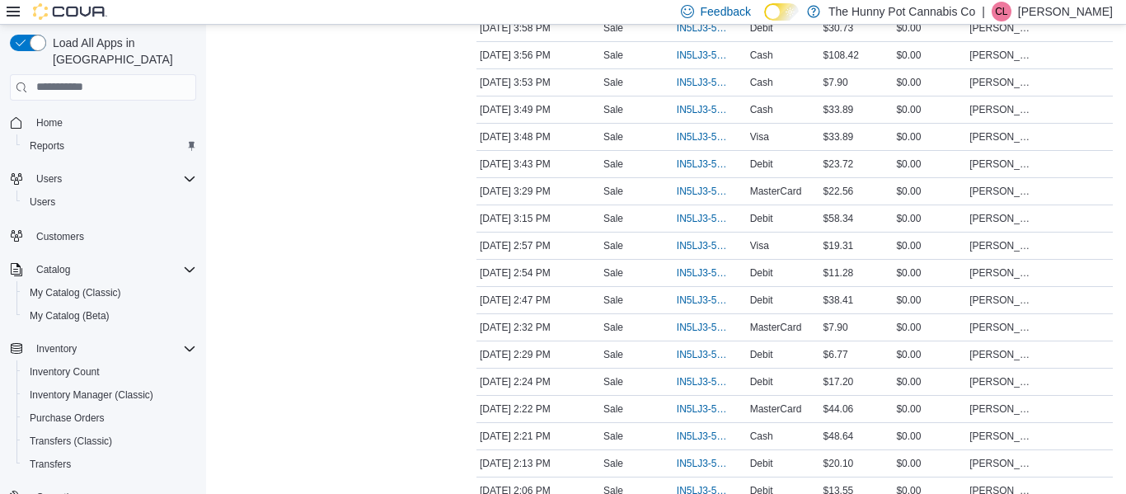
scroll to position [2149, 0]
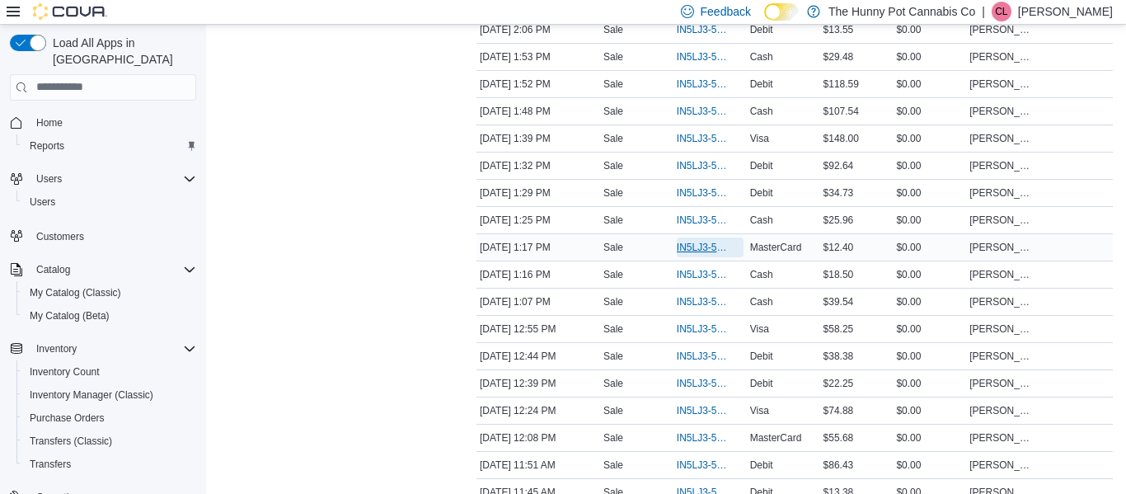
click at [703, 252] on span "IN5LJ3-5960368" at bounding box center [702, 247] width 50 height 13
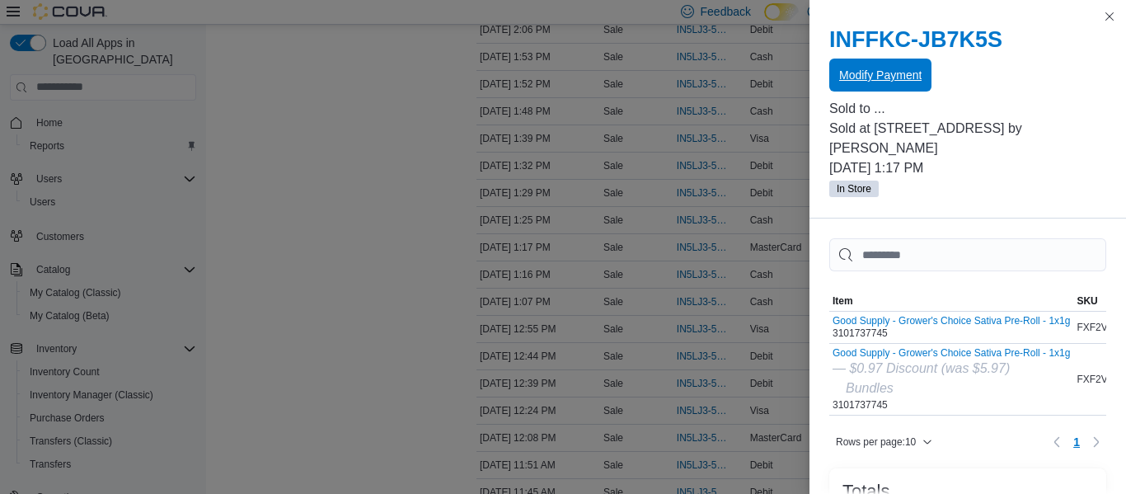
click at [881, 72] on span "Modify Payment" at bounding box center [880, 75] width 82 height 16
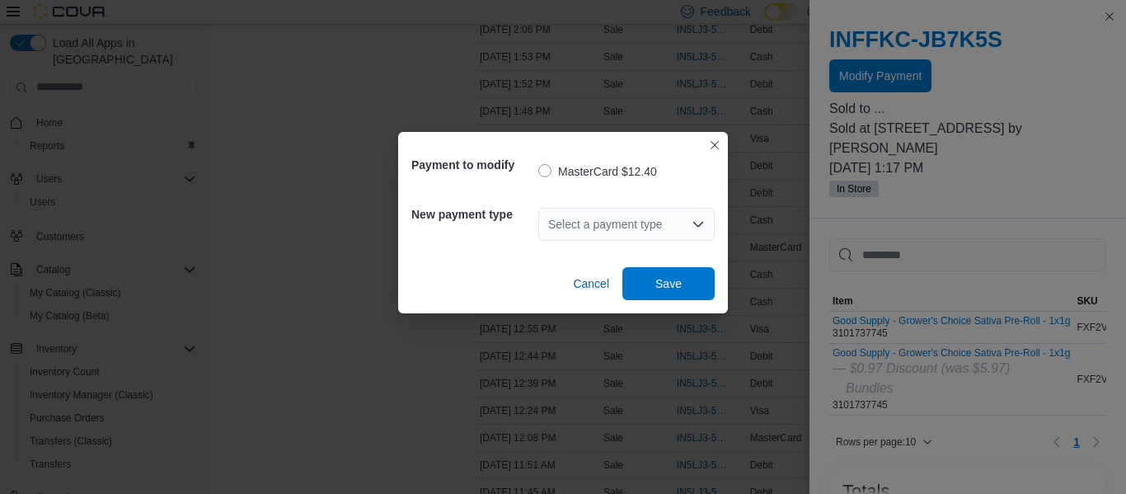
click at [624, 227] on div "Select a payment type" at bounding box center [626, 224] width 176 height 33
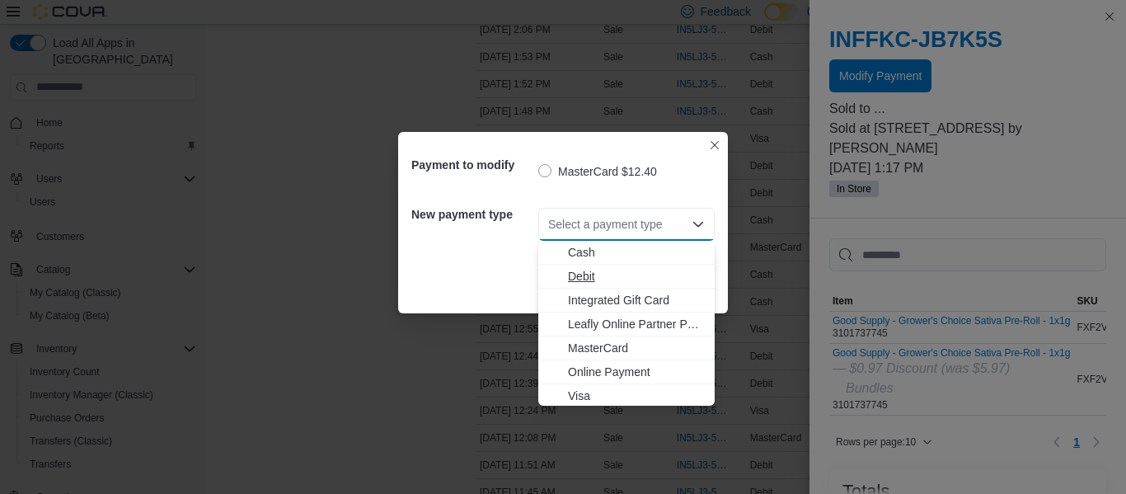
click at [588, 275] on span "Debit" at bounding box center [636, 276] width 137 height 16
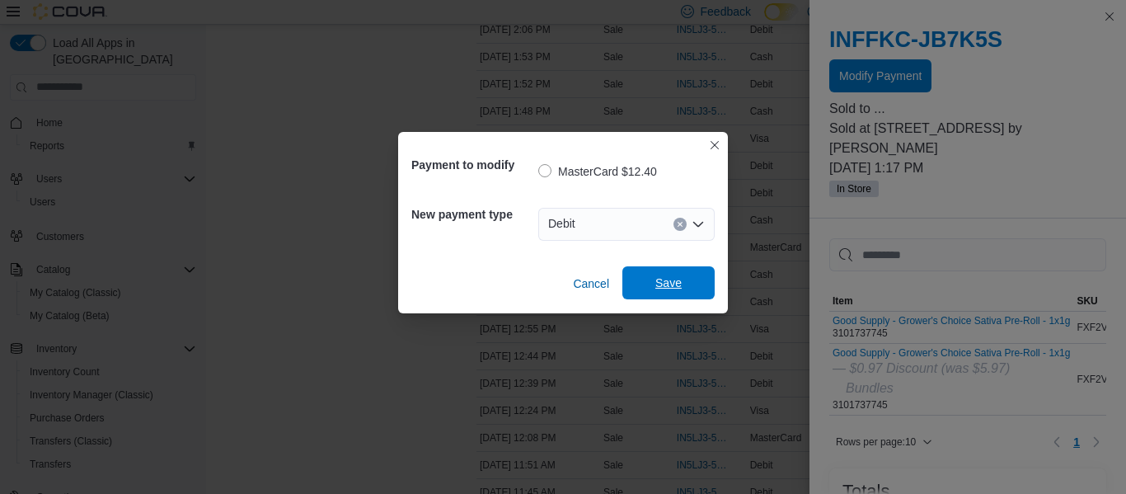
click at [685, 275] on span "Save" at bounding box center [668, 282] width 73 height 33
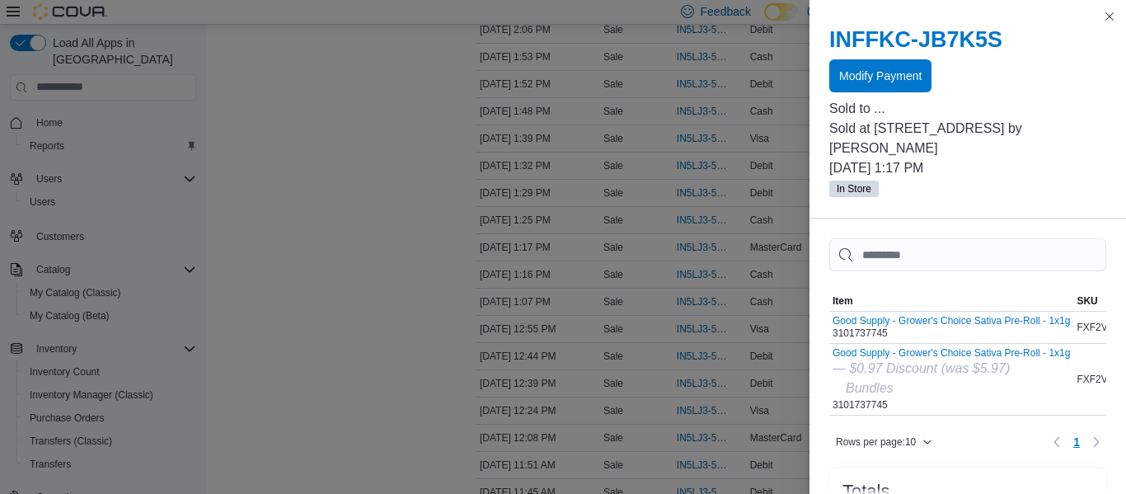
scroll to position [735, 0]
click at [1115, 12] on button "Close this dialog" at bounding box center [1109, 16] width 20 height 20
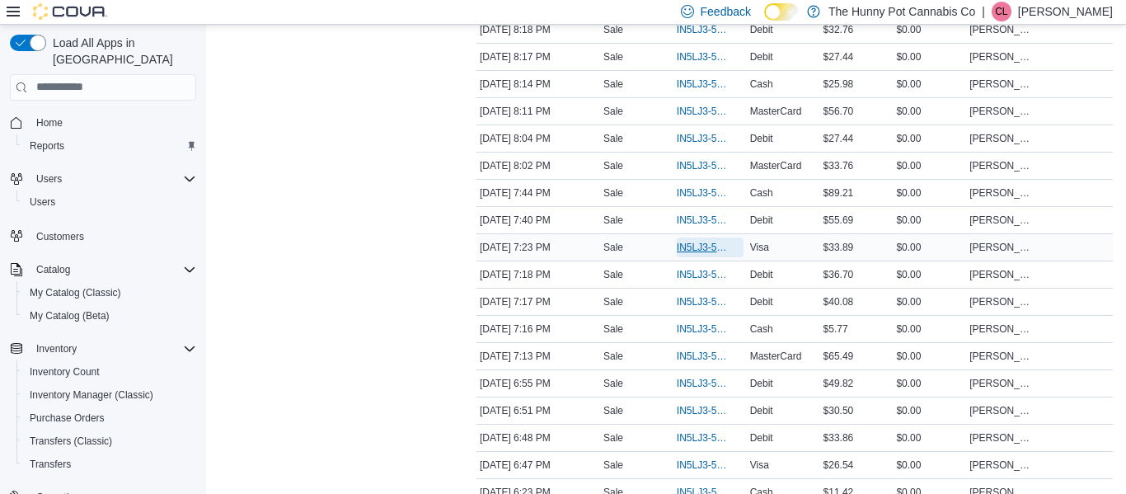
click at [706, 245] on span "IN5LJ3-5964121" at bounding box center [702, 247] width 50 height 13
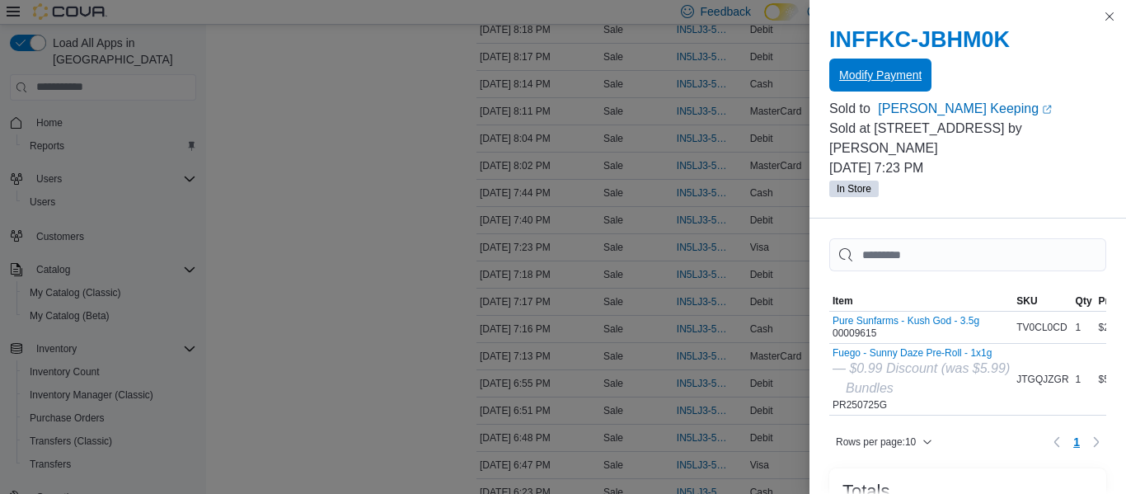
click at [864, 81] on span "Modify Payment" at bounding box center [880, 75] width 82 height 16
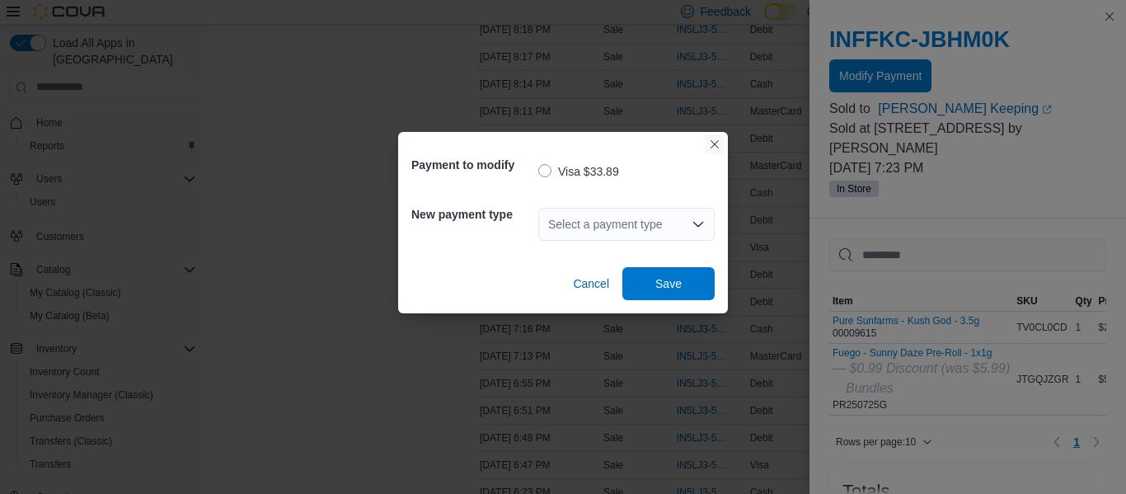
click at [719, 140] on button "Closes this modal window" at bounding box center [715, 144] width 20 height 20
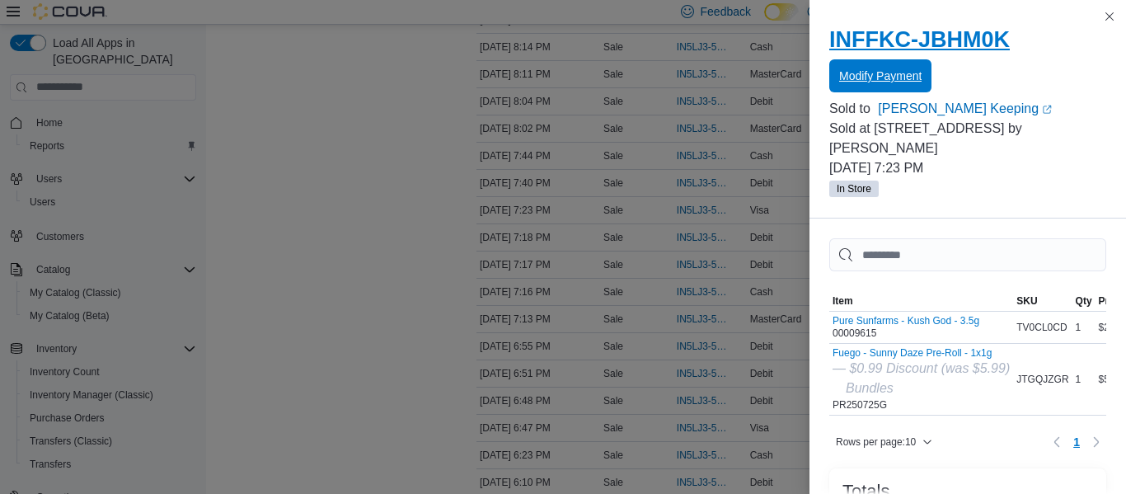
scroll to position [776, 0]
click at [860, 77] on span "Modify Payment" at bounding box center [880, 75] width 82 height 16
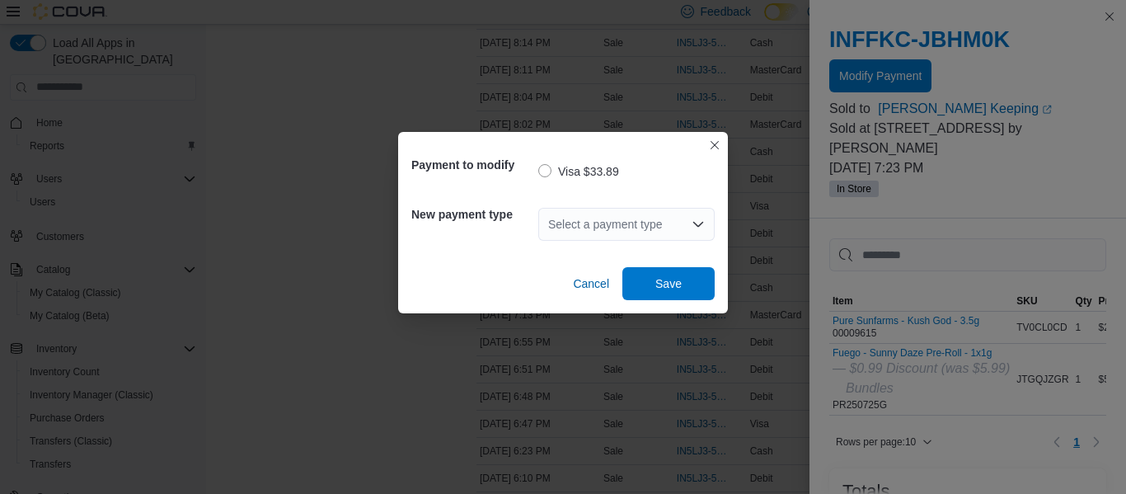
click at [617, 224] on div "Select a payment type" at bounding box center [626, 224] width 176 height 33
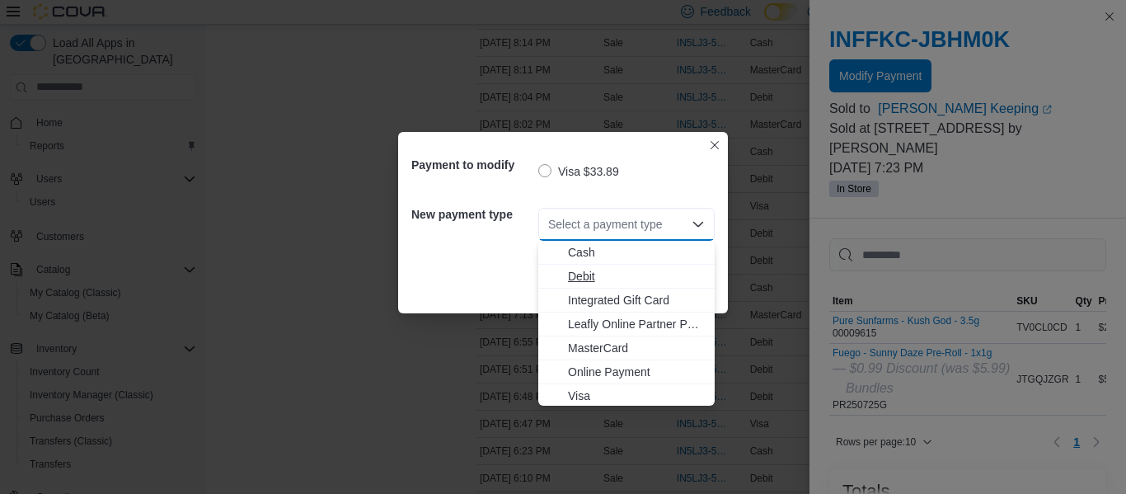
click at [594, 277] on span "Debit" at bounding box center [636, 276] width 137 height 16
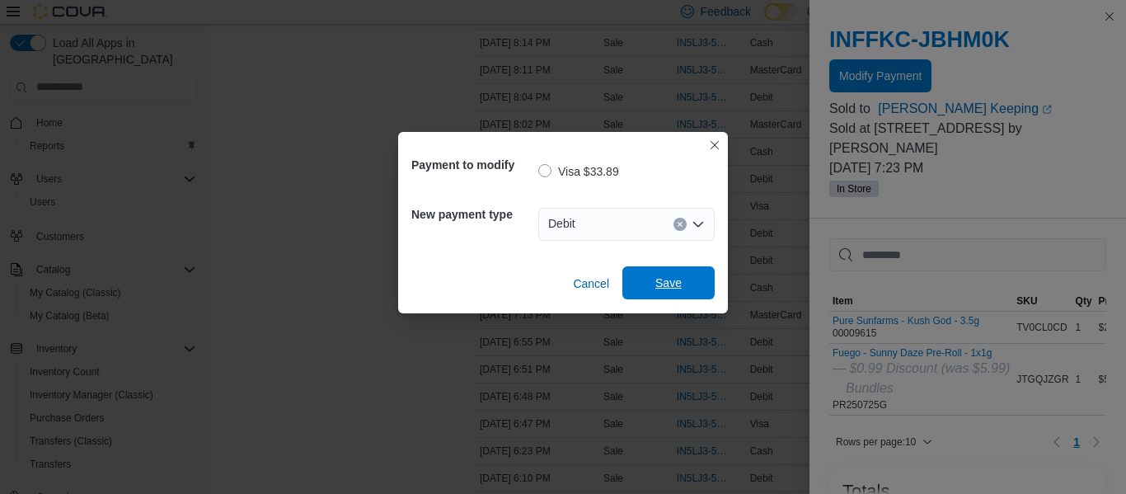
click at [643, 283] on span "Save" at bounding box center [668, 282] width 73 height 33
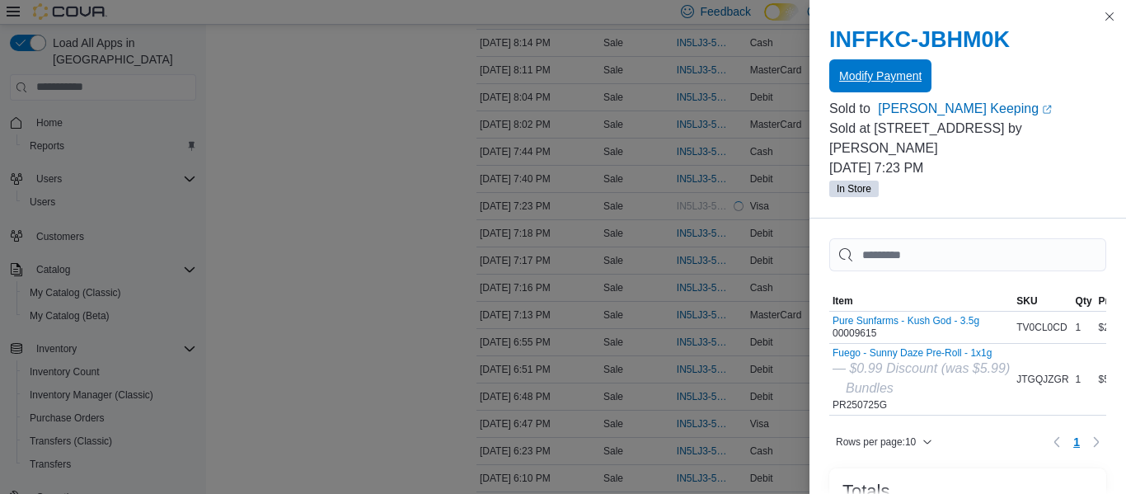
scroll to position [0, 0]
click at [1111, 22] on button "Close this dialog" at bounding box center [1109, 16] width 20 height 20
